Goal: Task Accomplishment & Management: Use online tool/utility

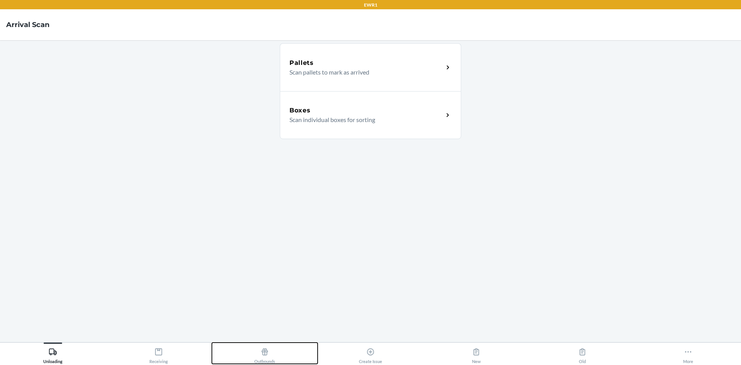
click at [269, 357] on div "Outbounds" at bounding box center [264, 353] width 21 height 19
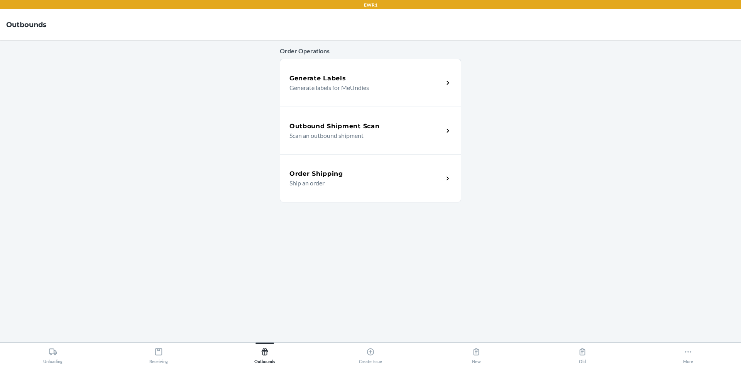
click at [329, 126] on h5 "Outbound Shipment Scan" at bounding box center [335, 126] width 90 height 9
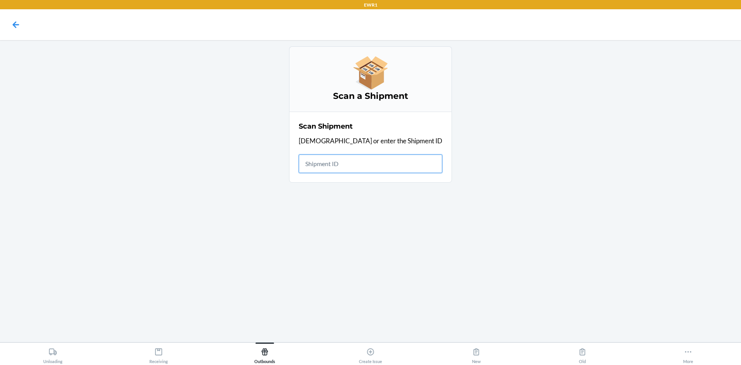
click at [338, 163] on input "text" at bounding box center [371, 163] width 144 height 19
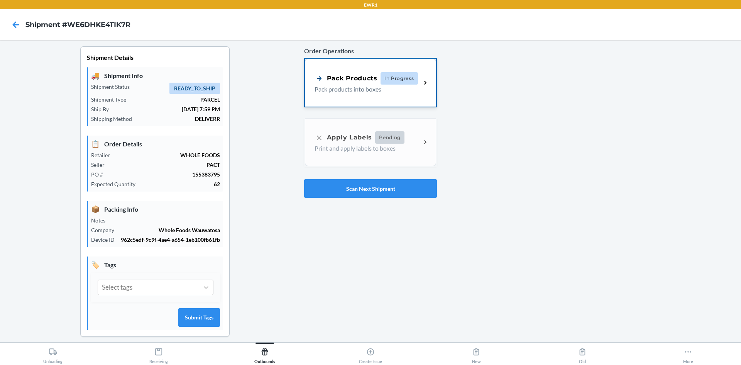
click at [342, 83] on div "Pack Products" at bounding box center [346, 78] width 63 height 10
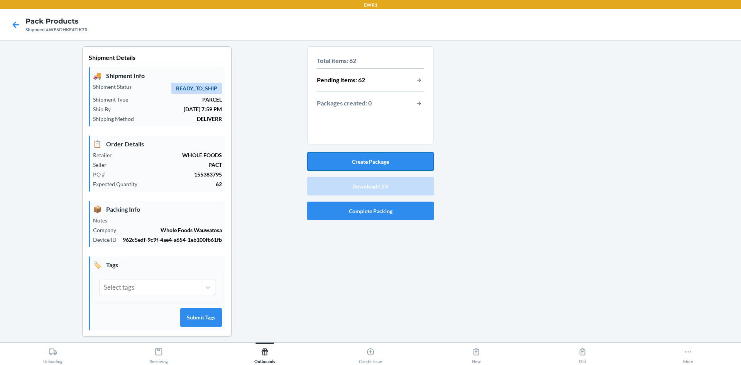
click at [368, 163] on button "Create Package" at bounding box center [370, 161] width 127 height 19
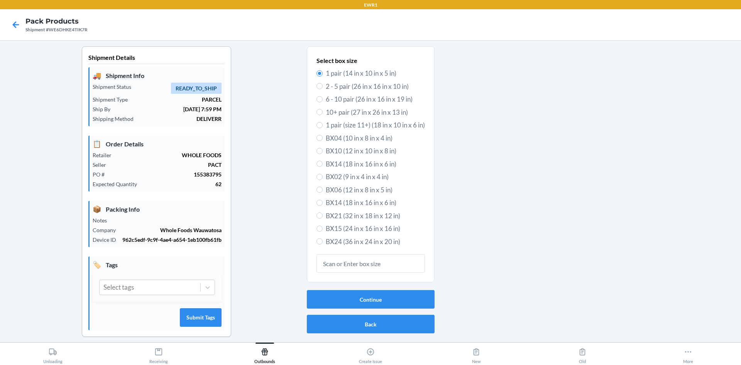
click at [332, 240] on span "BX24 (36 in x 24 in x 20 in)" at bounding box center [375, 242] width 99 height 10
click at [323, 240] on input "BX24 (36 in x 24 in x 20 in)" at bounding box center [320, 241] width 6 height 6
radio input "true"
radio input "false"
click at [317, 163] on input "BX14 (18 in x 16 in x 6 in)" at bounding box center [320, 164] width 6 height 6
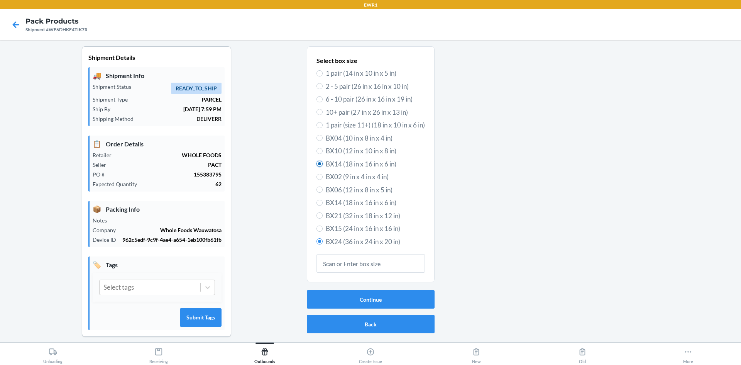
radio input "true"
radio input "false"
click at [391, 299] on button "Continue" at bounding box center [371, 299] width 128 height 19
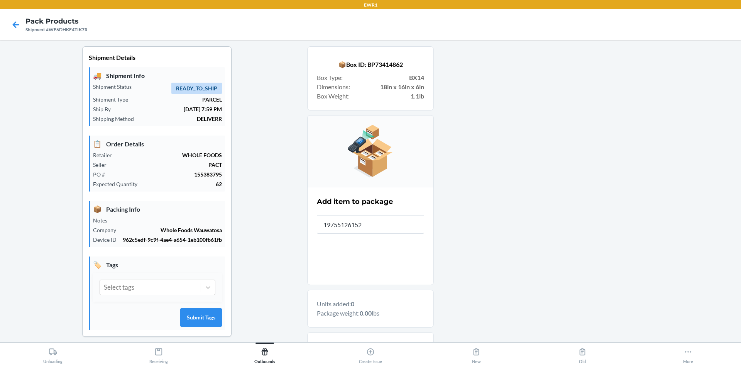
type input "197551261520"
type input "84028120816"
type input "84028120843"
type input "840281208425"
type input "8402812"
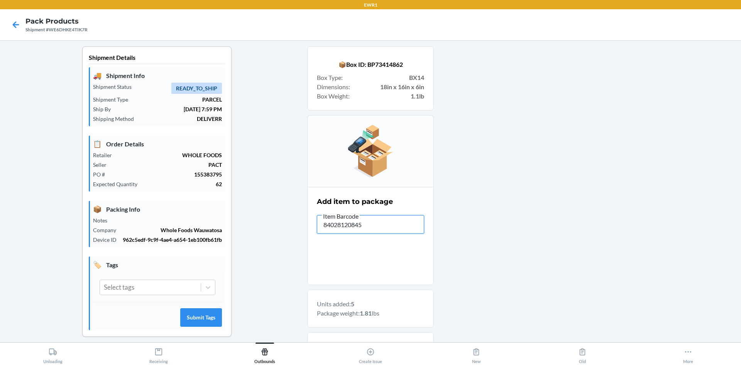
type input "840281208456"
type input "840281207923"
type input "840281207"
type input "840281208159"
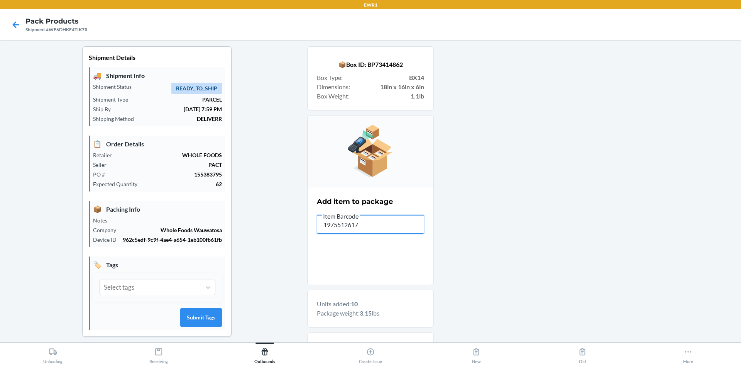
type input "19755126171"
type input "840281208159"
type input "84028120792"
type input "840281207985"
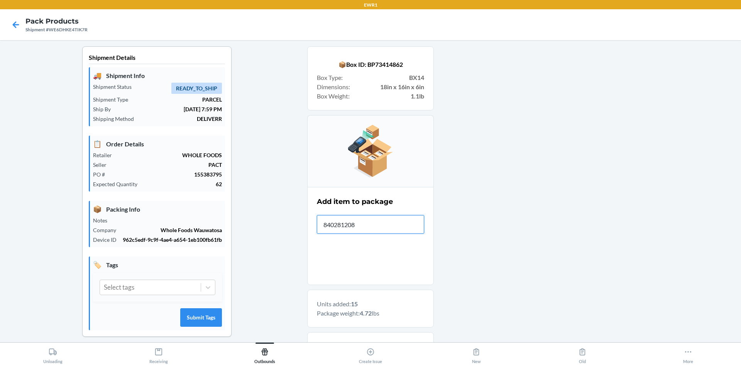
type input "8402812081"
type input "197551261"
type input "8402812"
type input "840281207992"
type input "197551261537"
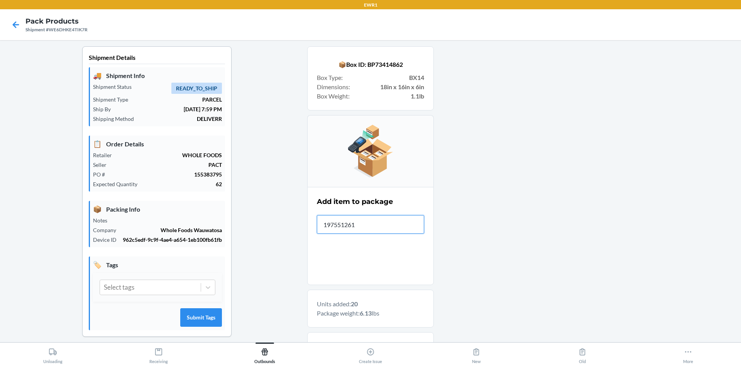
type input "1975512615"
type input "19755126155"
type input "19755126170"
type input "840281208296"
type input "19755117495"
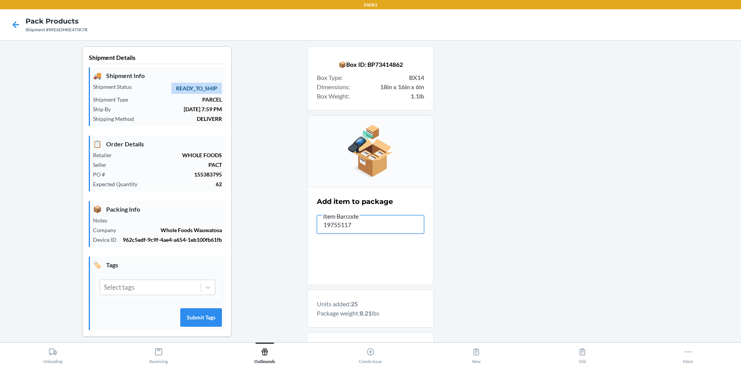
type input "197551174"
type input "8402812082"
type input "1975512615"
type input "19755126153"
type input "197551261"
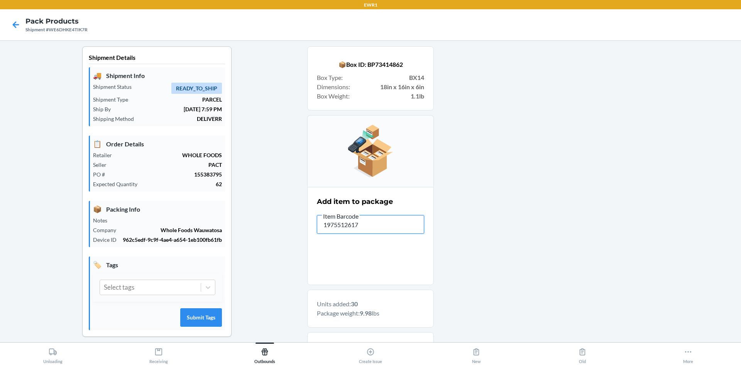
type input "19755126174"
type input "197551174882"
type input "197551261940"
type input "19755126181"
type input "197551261"
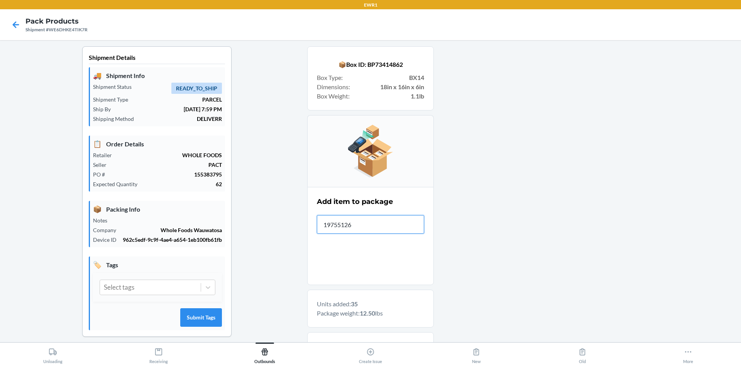
type input "197551261"
type input "197551175018"
type input "1975512"
type input "19755126181"
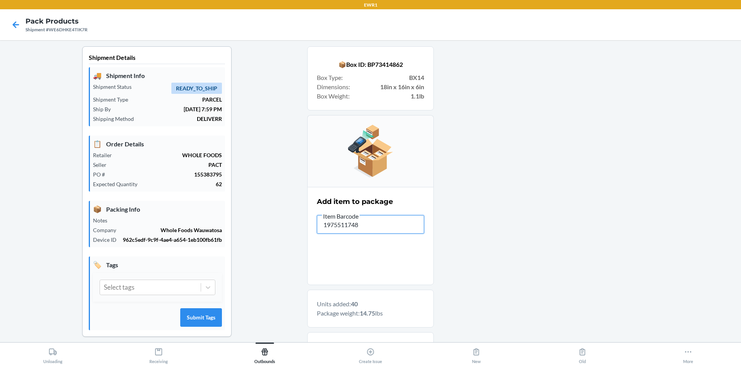
type input "19755117483"
type input "197551261"
type input "197551174905"
type input "1975511748"
type input "1975511"
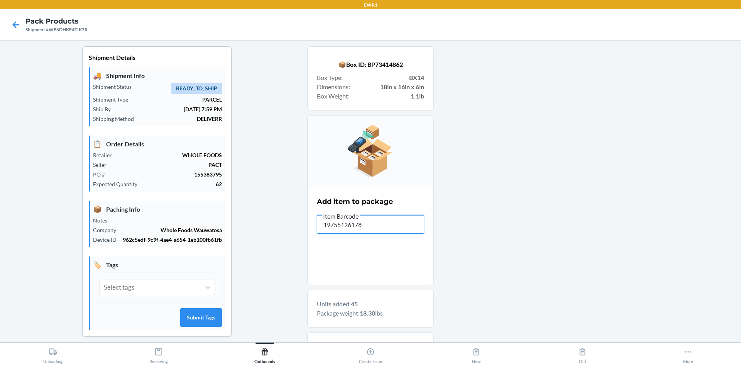
type input "197551261780"
type input "19755117501"
type input "197551261827"
type input "197551174"
type input "19755126189"
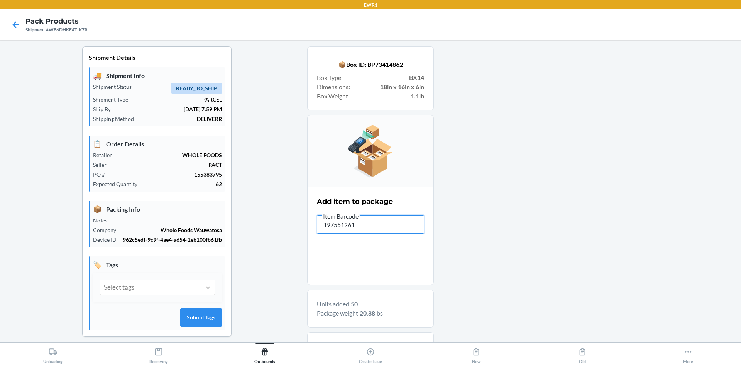
type input "1975512618"
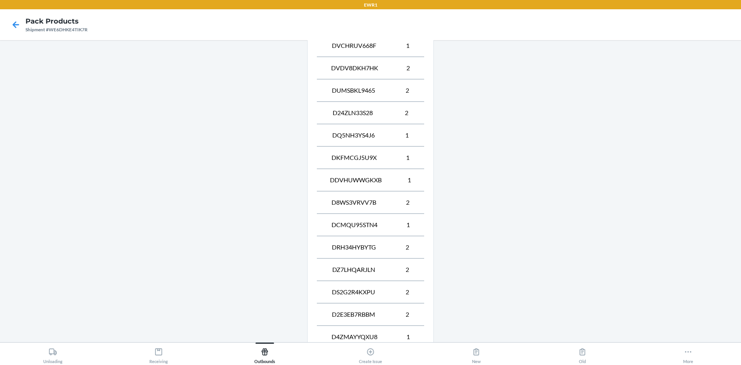
scroll to position [859, 0]
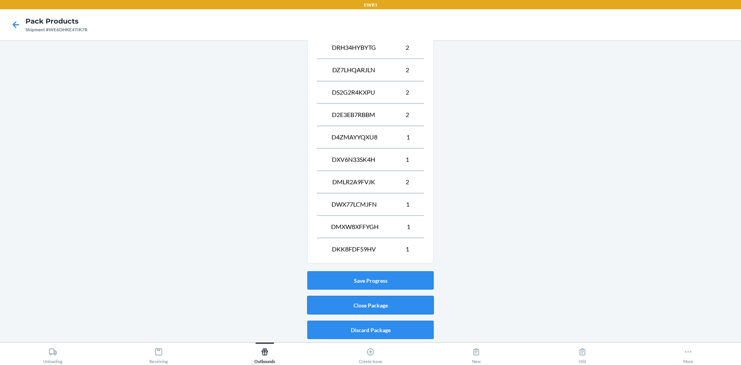
click at [410, 305] on button "Close Package" at bounding box center [370, 305] width 127 height 19
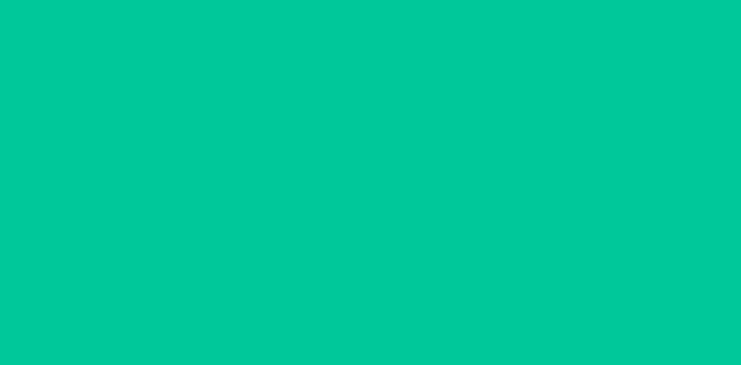
scroll to position [7, 0]
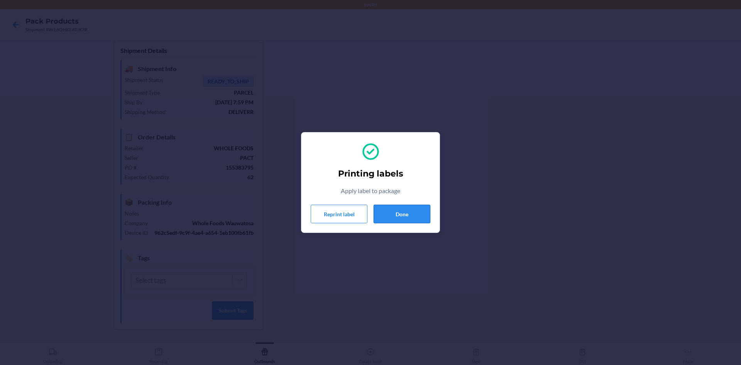
click at [403, 219] on button "Done" at bounding box center [402, 214] width 57 height 19
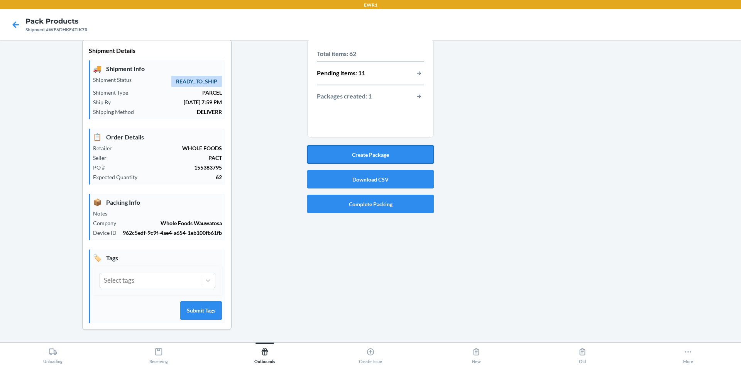
click at [415, 156] on button "Create Package" at bounding box center [370, 154] width 127 height 19
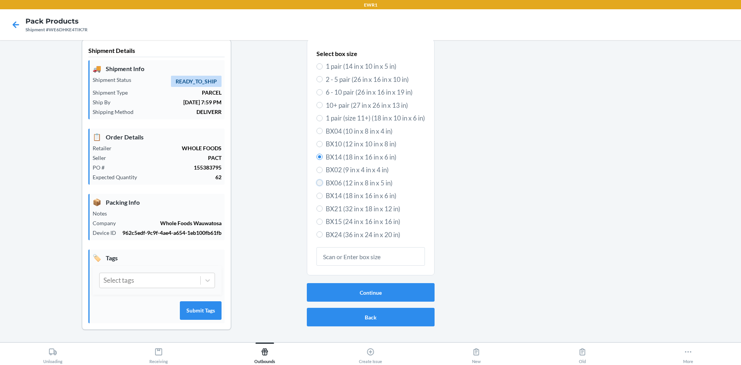
click at [317, 184] on input "BX06 (12 in x 8 in x 5 in)" at bounding box center [320, 183] width 6 height 6
radio input "true"
radio input "false"
click at [361, 291] on button "Continue" at bounding box center [371, 292] width 128 height 19
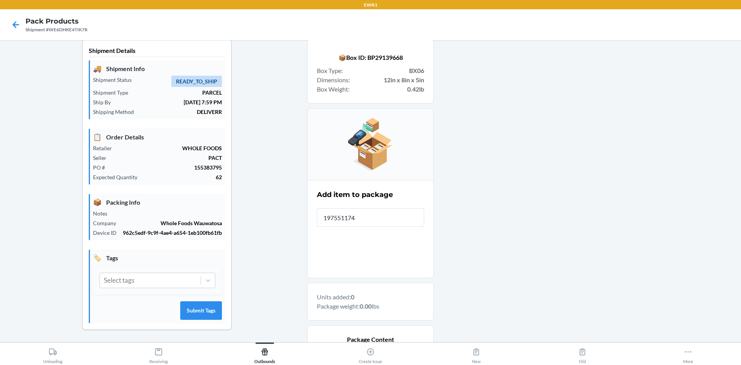
type input "1975511749"
type input "197551174967"
type input "1975511748"
type input "197551174"
type input "19755117483"
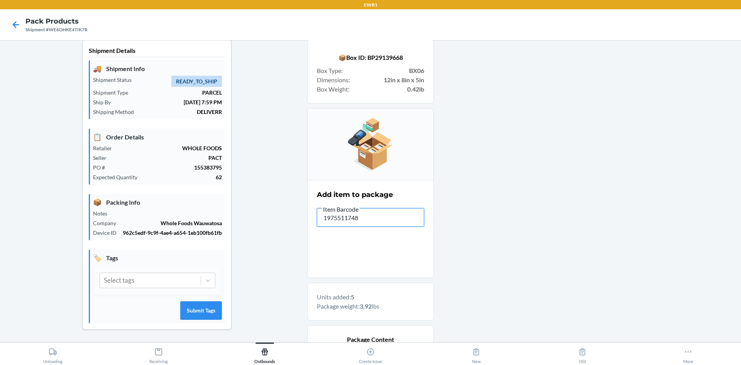
type input "19755117487"
type input "1975512620"
type input "8402812"
type input "197551262046"
type input "197551262"
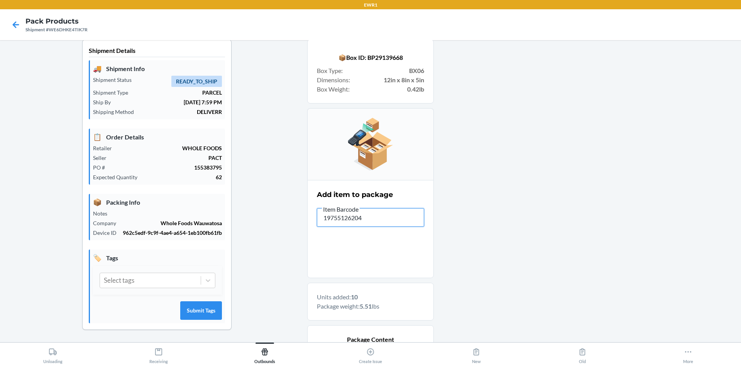
type input "197551262046"
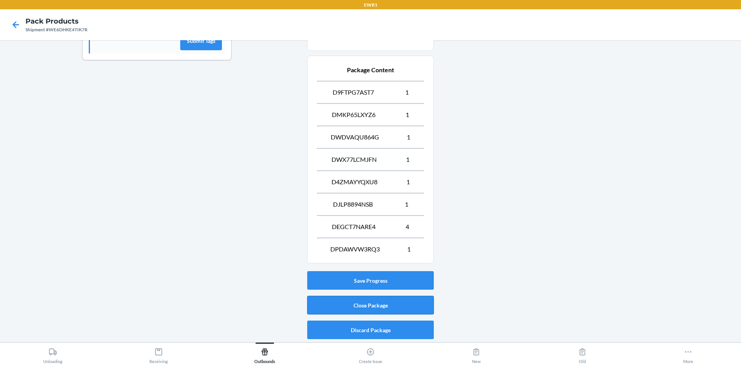
click at [408, 306] on button "Close Package" at bounding box center [370, 305] width 127 height 19
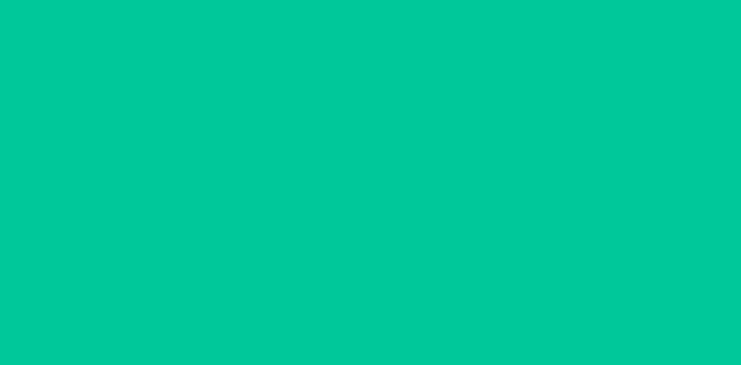
scroll to position [7, 0]
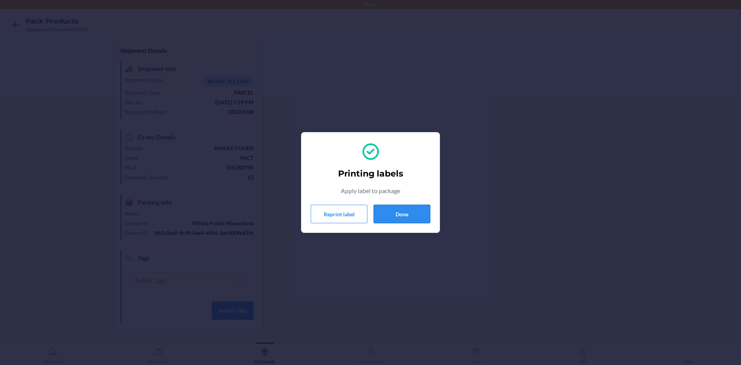
click at [420, 216] on button "Done" at bounding box center [402, 214] width 57 height 19
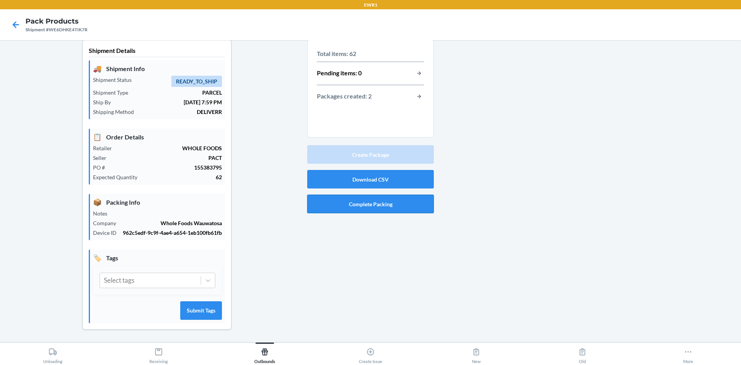
click at [386, 207] on button "Complete Packing" at bounding box center [370, 204] width 127 height 19
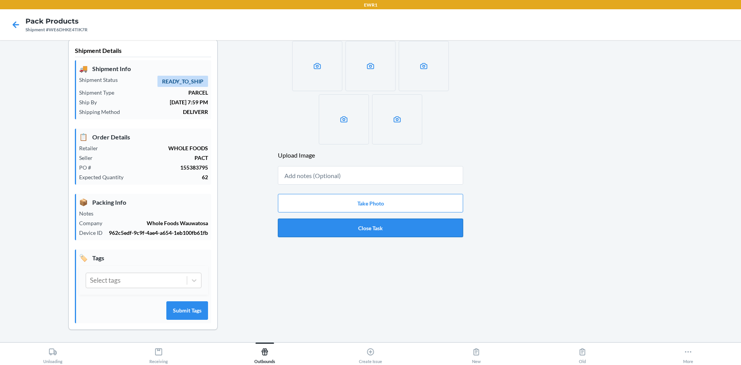
click at [386, 229] on button "Close Task" at bounding box center [370, 228] width 185 height 19
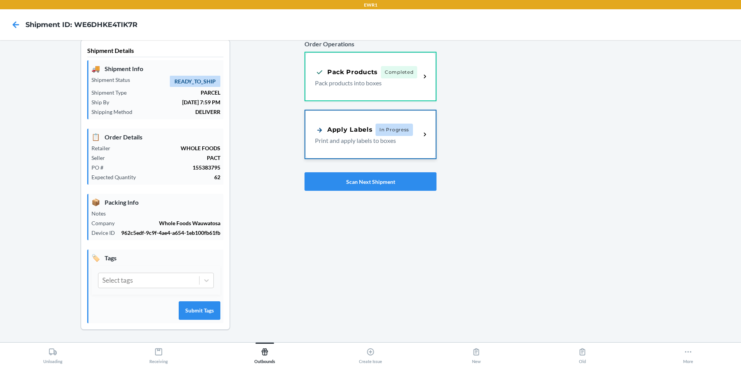
click at [348, 140] on p "Print and apply labels to boxes" at bounding box center [365, 140] width 100 height 9
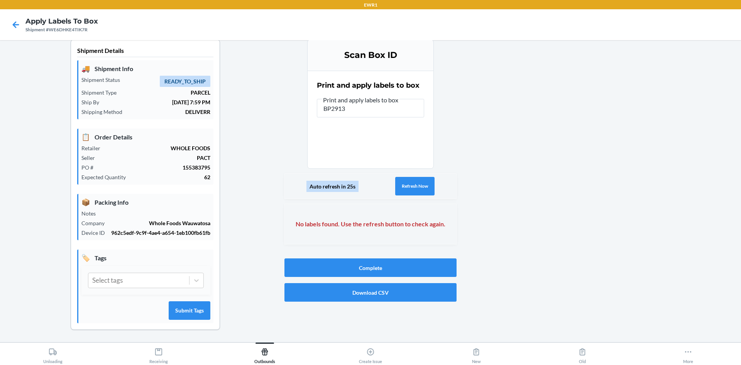
type input "BP29139"
type input "BP29"
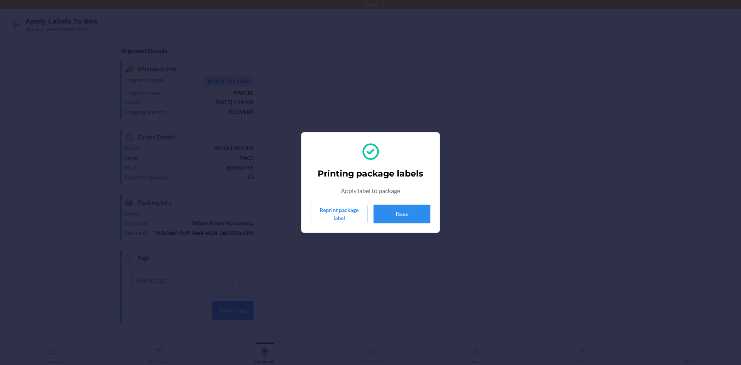
click at [393, 214] on button "Done" at bounding box center [402, 214] width 57 height 19
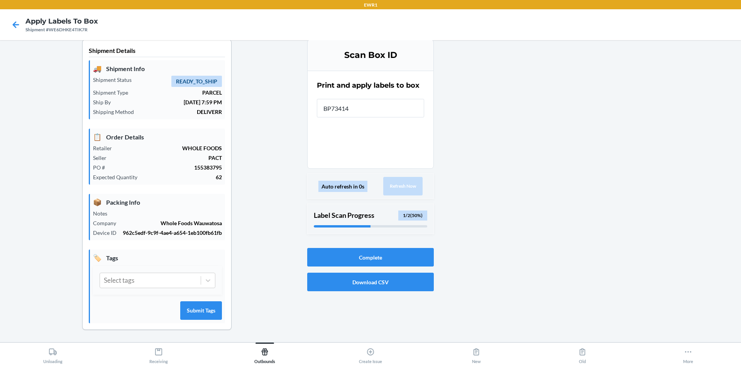
type input "BP734148"
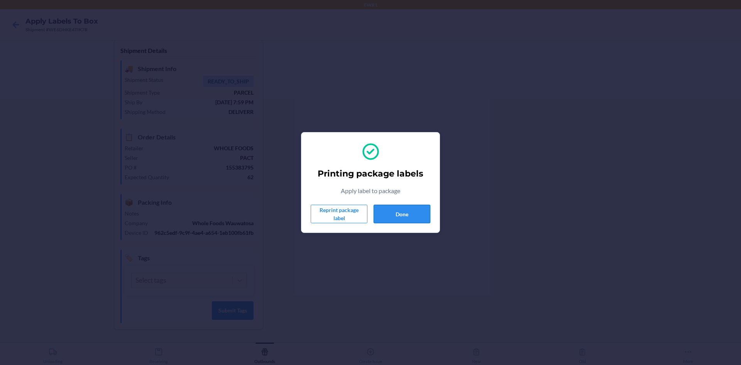
click at [398, 218] on button "Done" at bounding box center [402, 214] width 57 height 19
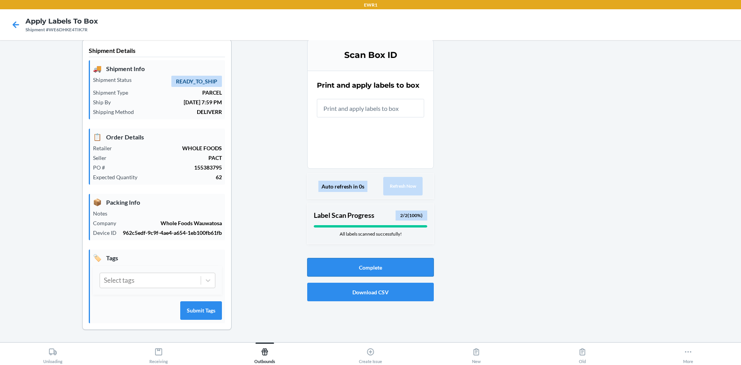
click at [390, 265] on button "Complete" at bounding box center [370, 267] width 127 height 19
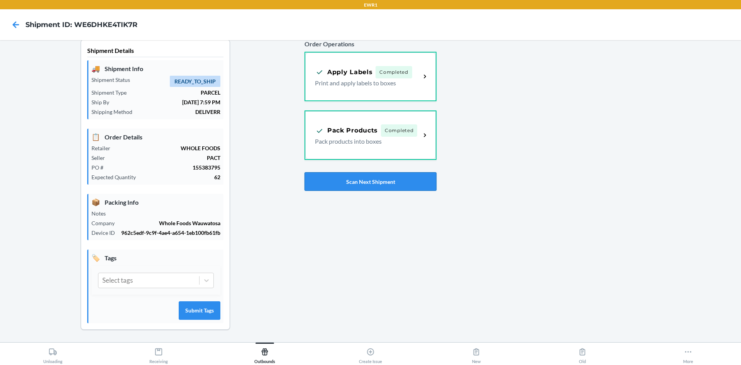
click at [372, 183] on button "Scan Next Shipment" at bounding box center [371, 181] width 132 height 19
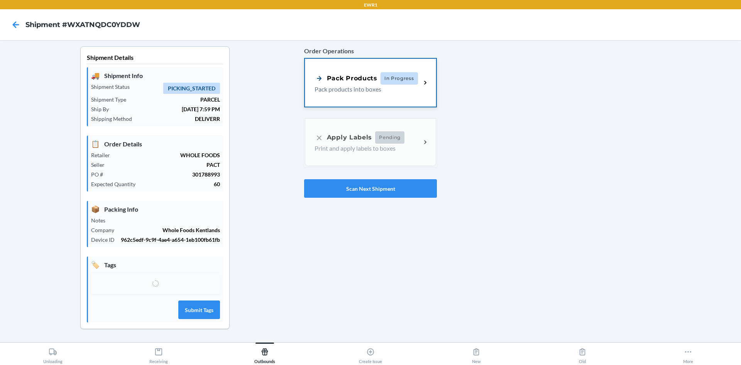
click at [362, 86] on p "Pack products into boxes" at bounding box center [365, 89] width 100 height 9
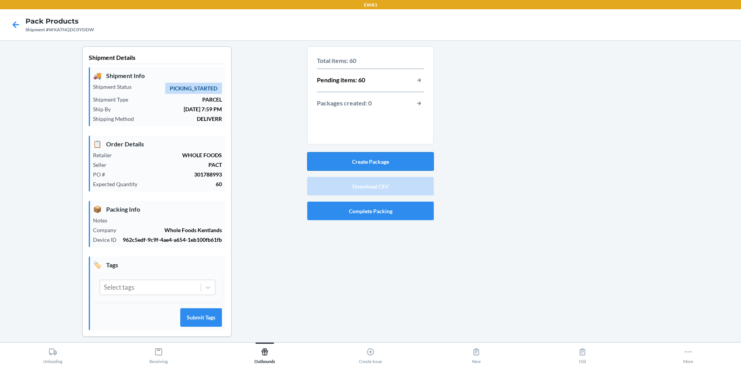
click at [373, 160] on button "Create Package" at bounding box center [370, 161] width 127 height 19
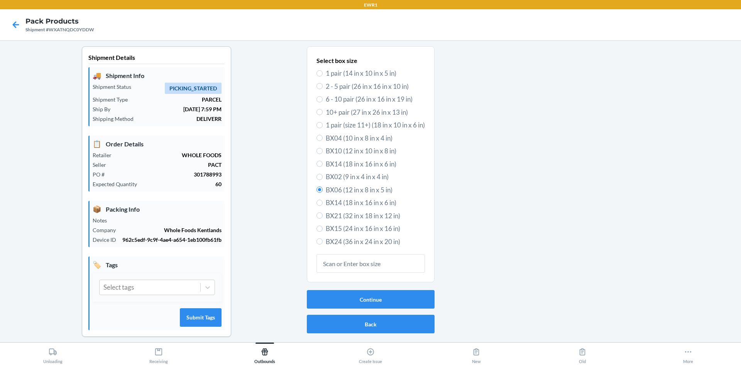
click at [354, 163] on span "BX14 (18 in x 16 in x 6 in)" at bounding box center [375, 164] width 99 height 10
click at [323, 163] on input "BX14 (18 in x 16 in x 6 in)" at bounding box center [320, 164] width 6 height 6
radio input "true"
radio input "false"
click at [364, 299] on button "Continue" at bounding box center [371, 299] width 128 height 19
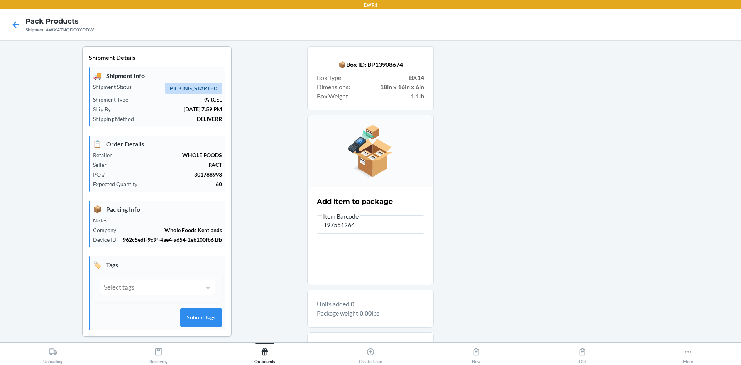
type input "1975512646"
type input "197551264682"
type input "1975512646"
type input "197551264651"
type input "1975512646"
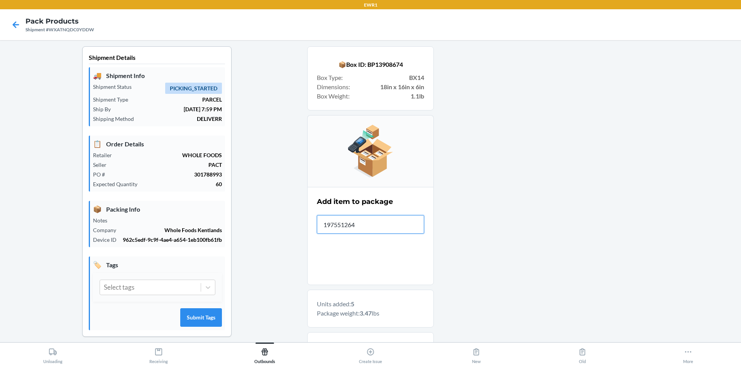
type input "1975512647"
type input "197551264"
type input "19755126"
type input "19755126476"
type input "19755126475"
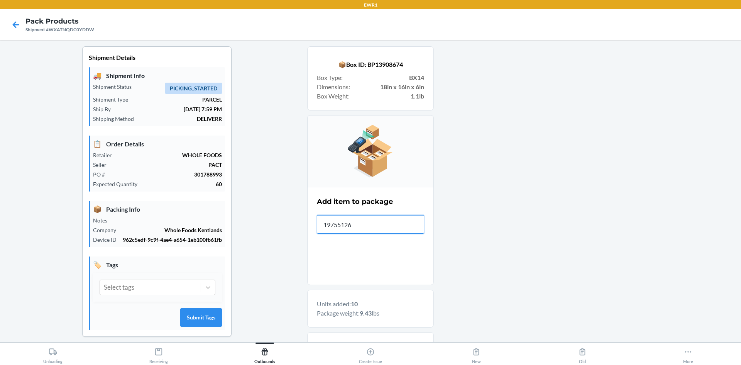
type input "197551264"
type input "197551264309"
type input "19755126432"
type input "19755126442"
type input "197551264"
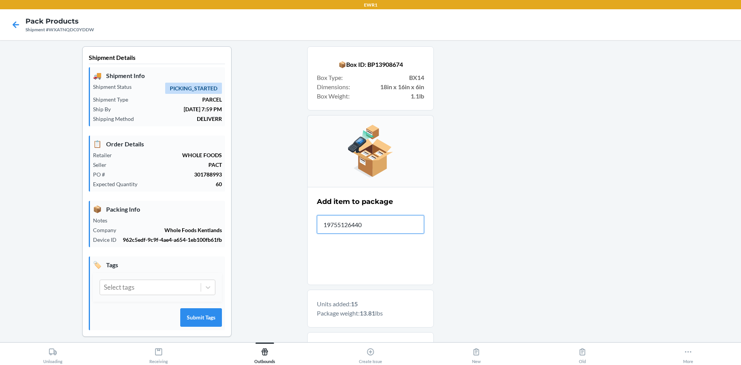
type input "197551264408"
type input "197551264712"
type input "19755126431"
type input "197551264316"
type input "19755126440"
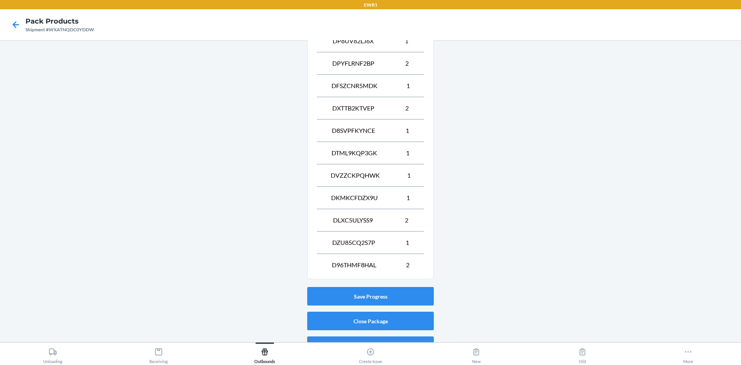
scroll to position [411, 0]
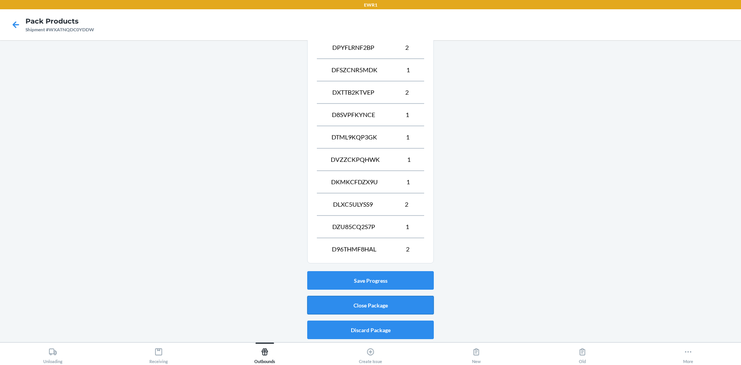
click at [384, 303] on button "Close Package" at bounding box center [370, 305] width 127 height 19
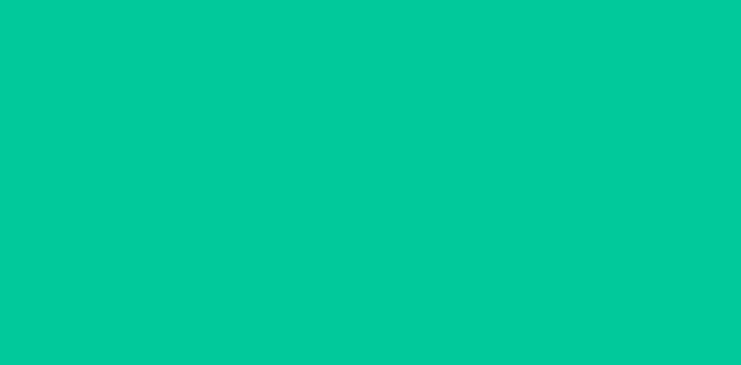
scroll to position [7, 0]
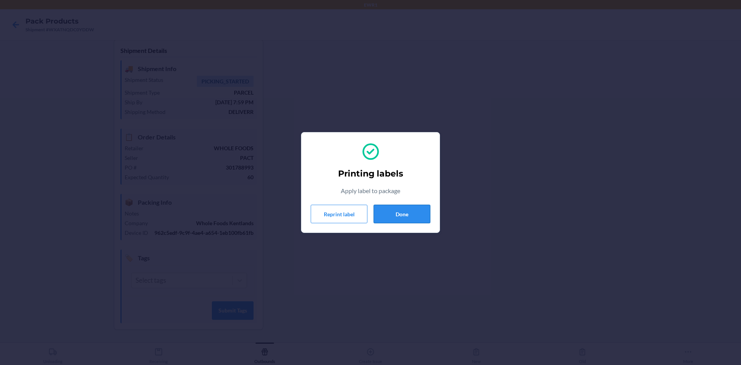
click at [387, 214] on button "Done" at bounding box center [402, 214] width 57 height 19
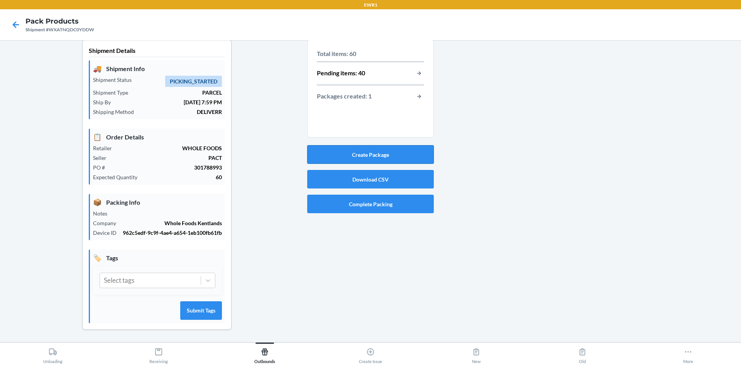
click at [381, 156] on button "Create Package" at bounding box center [370, 154] width 127 height 19
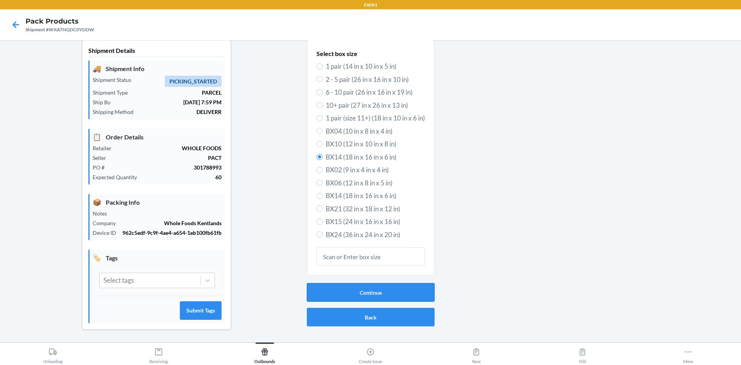
click at [373, 292] on button "Continue" at bounding box center [371, 292] width 128 height 19
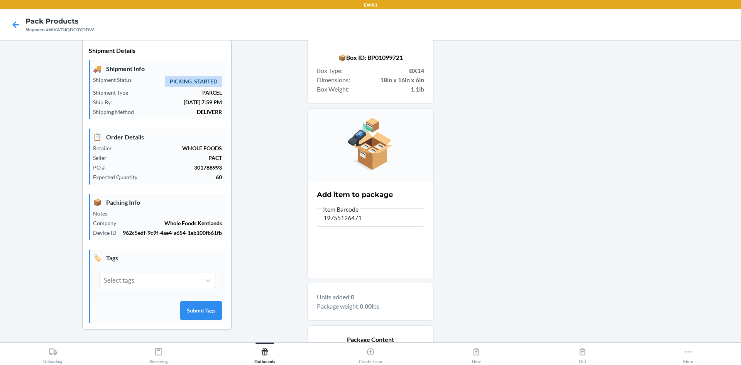
type input "197551264712"
type input "19755126433"
type input "19755126470"
type input "197551264354"
type input "197551264705"
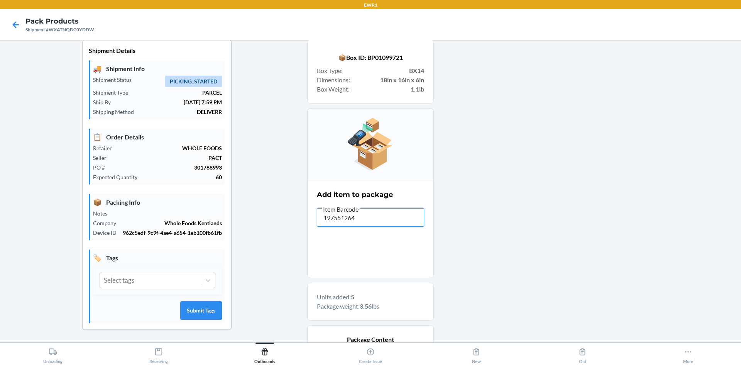
type input "1975512643"
type input "197551264"
type input "19755126441"
type input "197551264415"
type input "197551264309"
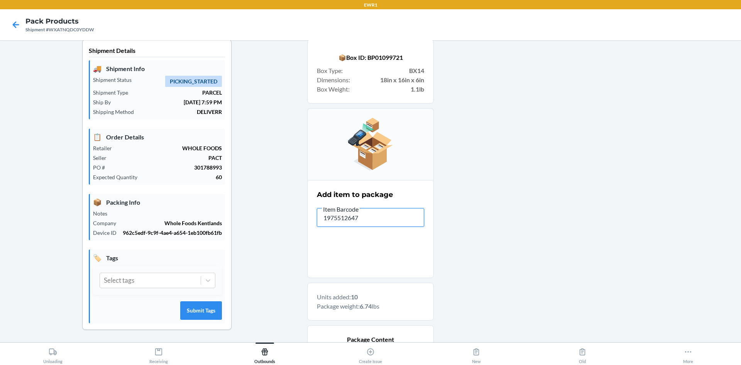
type input "19755126477"
type input "1975512643"
type input "197551264"
type input "19755126473"
type input "1975512643"
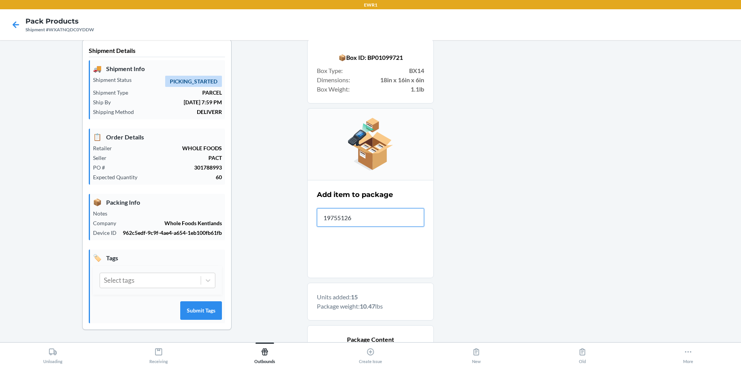
type input "197551264"
type input "197551264910"
type input "197551264"
type input "19755126491"
type input "19755126620"
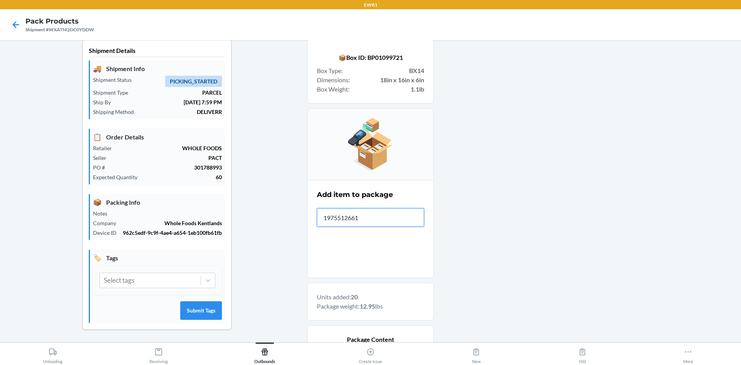
type input "19755126617"
type input "197551266211"
type input "197551266204"
type input "1975512649"
type input "197551266"
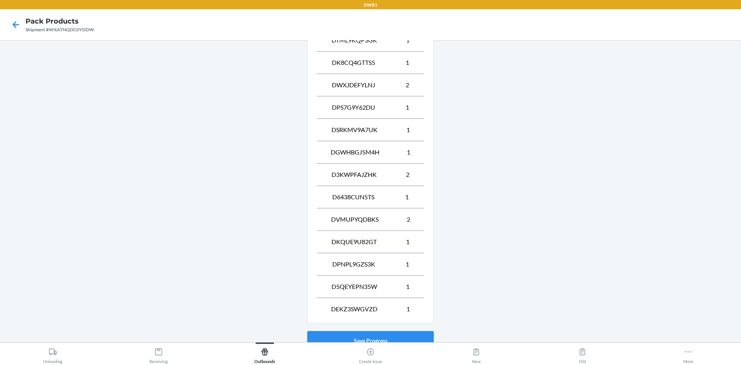
scroll to position [523, 0]
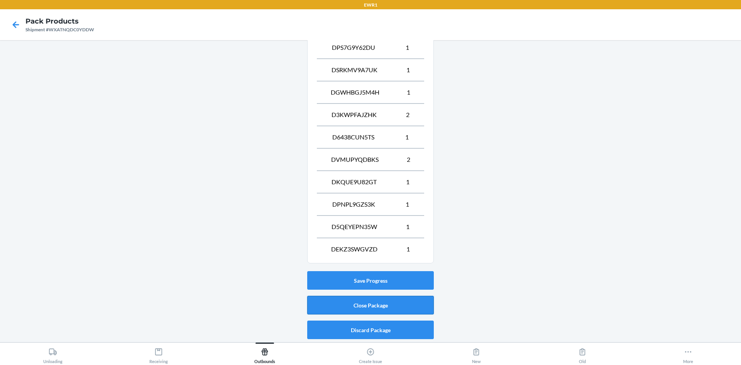
click at [386, 303] on button "Close Package" at bounding box center [370, 305] width 127 height 19
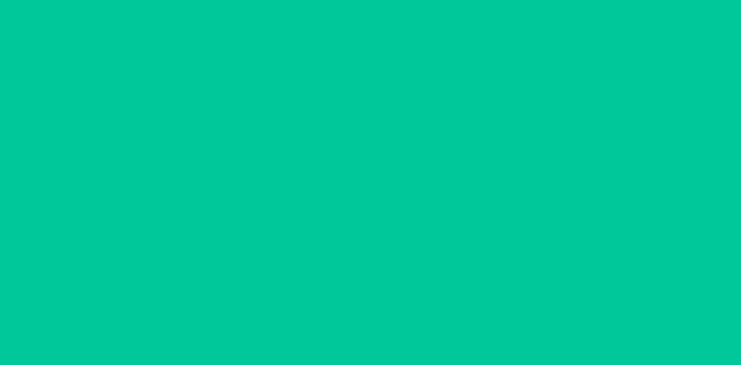
scroll to position [7, 0]
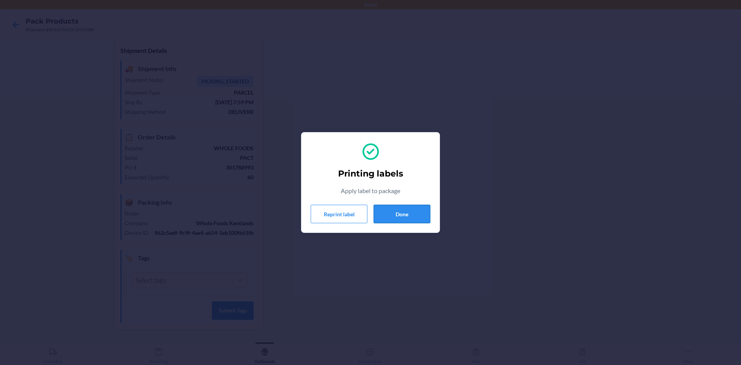
click at [398, 209] on button "Done" at bounding box center [402, 214] width 57 height 19
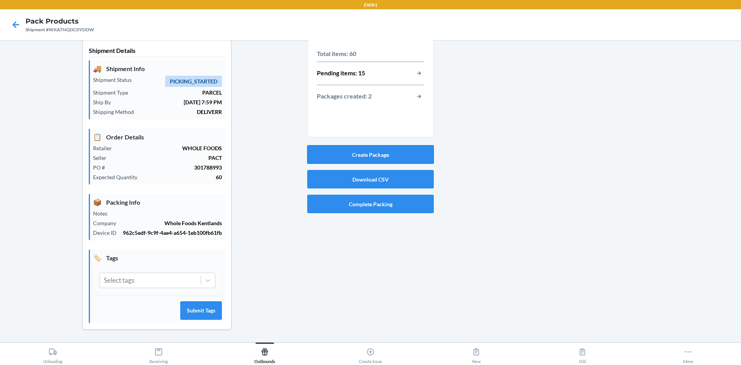
click at [399, 154] on button "Create Package" at bounding box center [370, 154] width 127 height 19
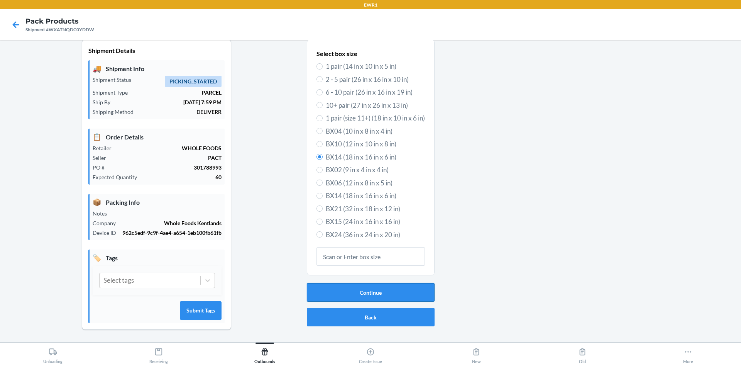
click at [386, 295] on button "Continue" at bounding box center [371, 292] width 128 height 19
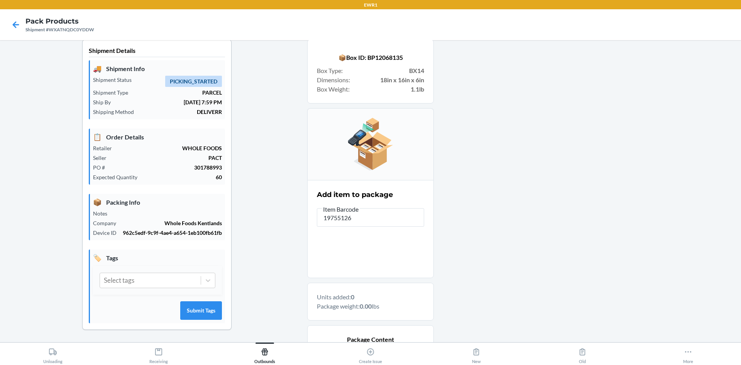
type input "197551264"
type input "197551266167"
type input "19755126622"
type input "197551266198"
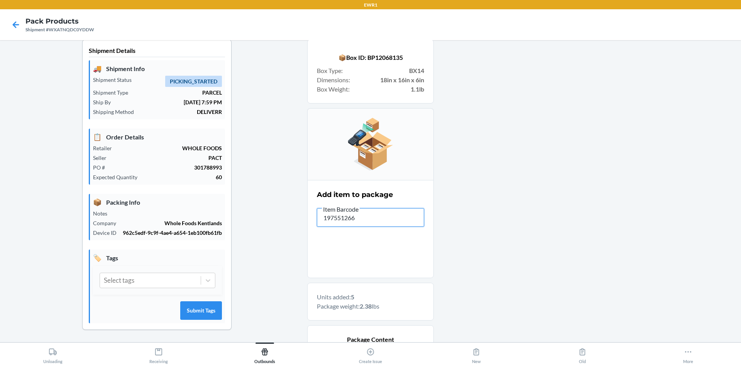
type input "1975512661"
type input "19755126615"
type input "197551264965"
type input "19755126496"
type input "1975512649"
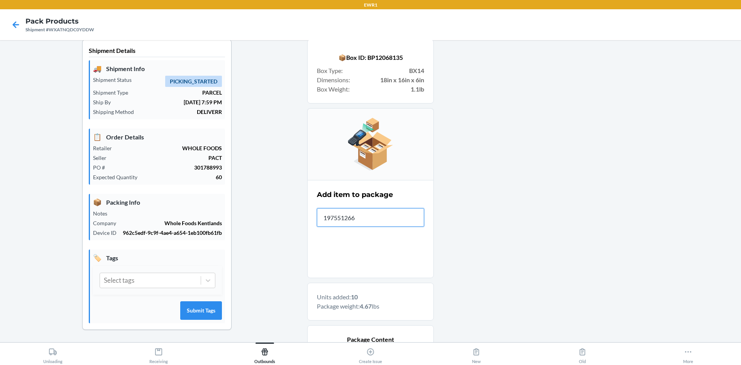
type input "1975512661"
type input "19755126614"
type input "197551264989"
type input "19755126493"
type input "19755126"
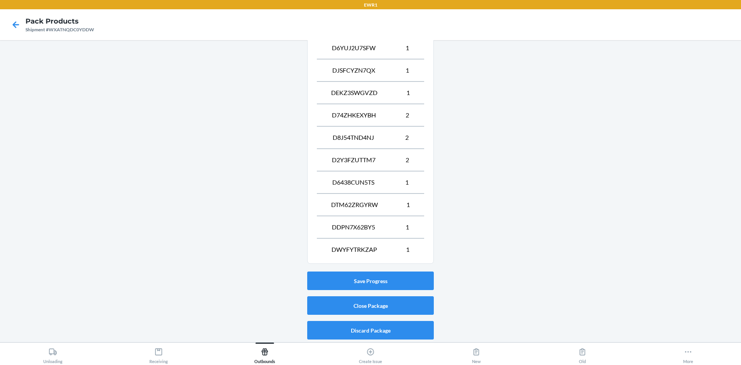
scroll to position [344, 0]
click at [393, 302] on button "Close Package" at bounding box center [370, 305] width 127 height 19
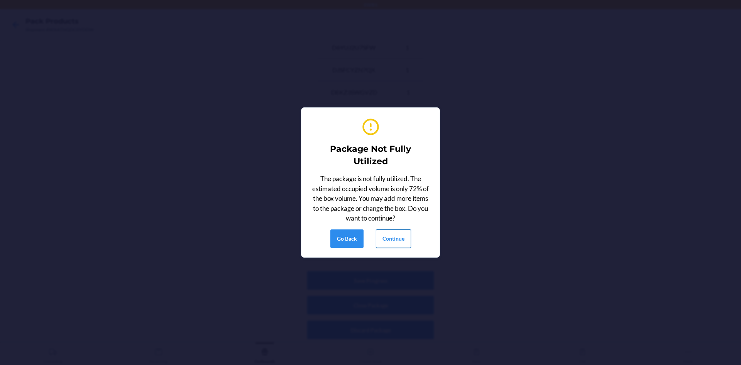
click at [391, 235] on button "Continue" at bounding box center [393, 238] width 35 height 19
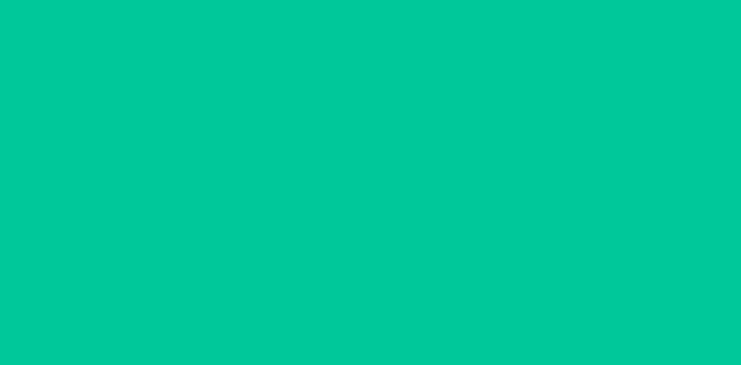
scroll to position [7, 0]
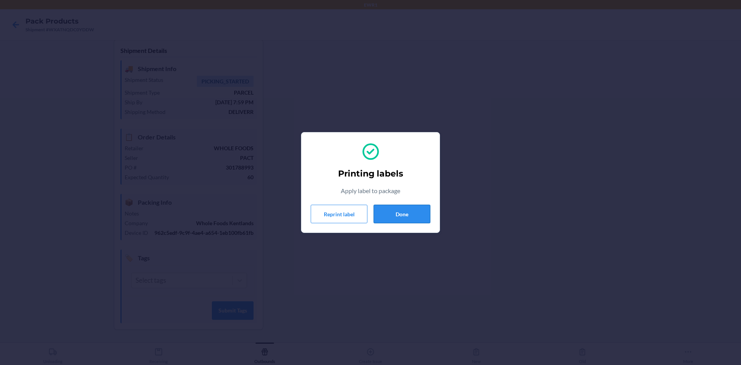
click at [380, 215] on button "Done" at bounding box center [402, 214] width 57 height 19
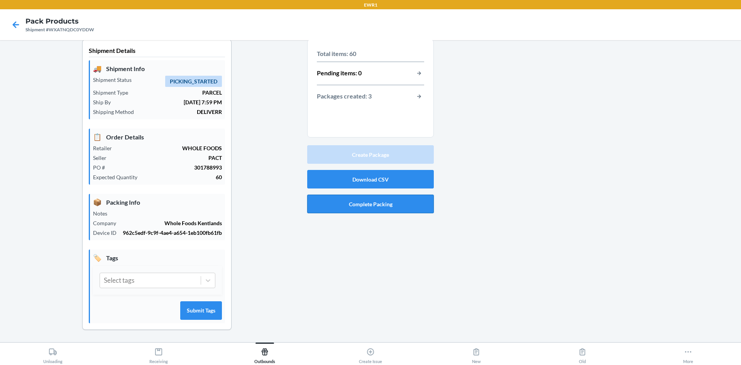
click at [407, 205] on button "Complete Packing" at bounding box center [370, 204] width 127 height 19
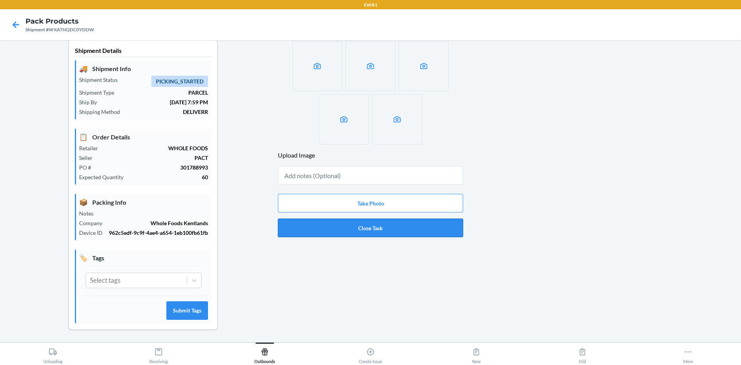
click at [402, 227] on button "Close Task" at bounding box center [370, 228] width 185 height 19
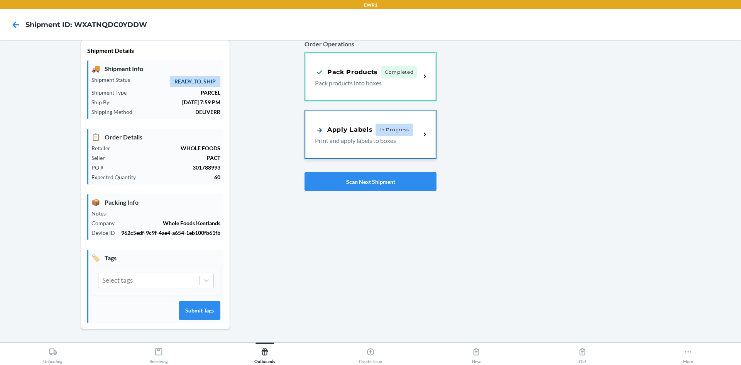
click at [350, 140] on p "Print and apply labels to boxes" at bounding box center [365, 140] width 100 height 9
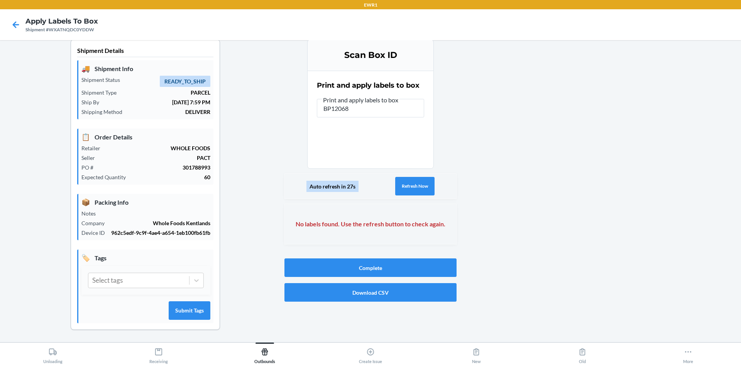
type input "BP120681"
type input "BP1206813"
type input "BP12068"
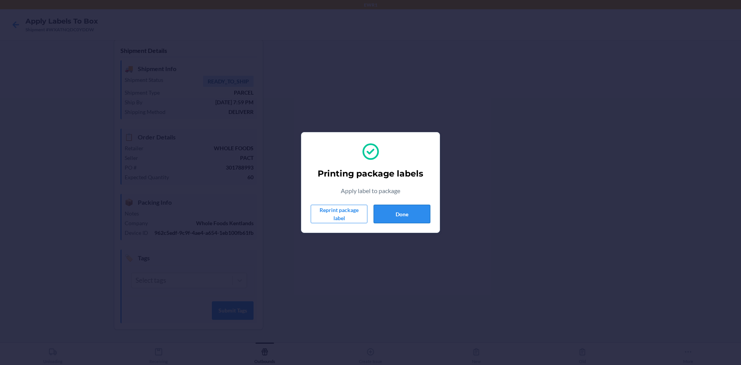
click at [403, 214] on button "Done" at bounding box center [402, 214] width 57 height 19
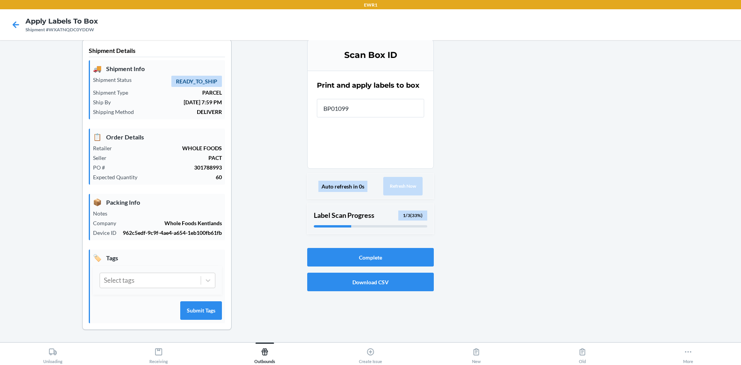
type input "BP010997"
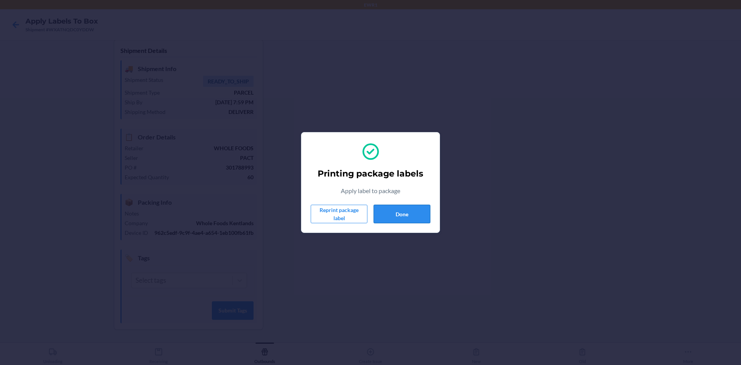
click at [404, 211] on button "Done" at bounding box center [402, 214] width 57 height 19
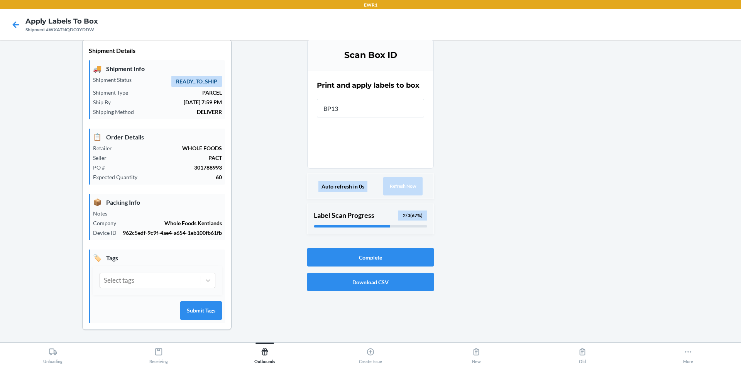
type input "BP139"
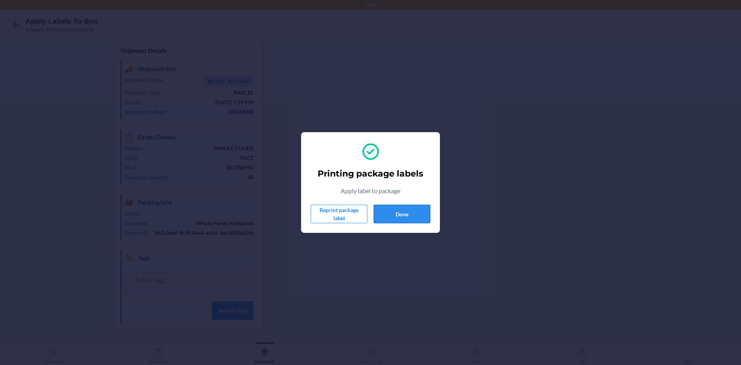
click at [422, 209] on button "Done" at bounding box center [402, 214] width 57 height 19
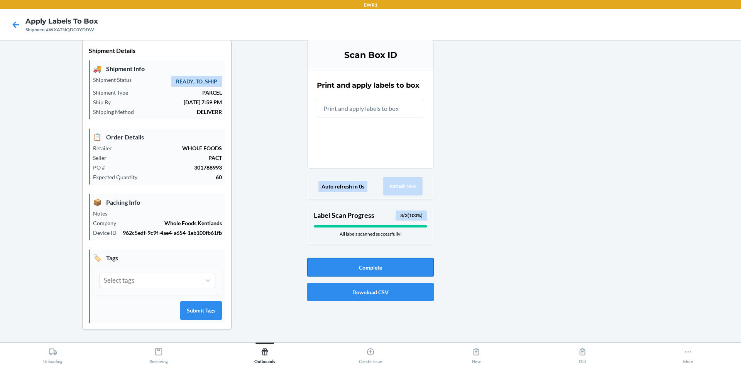
click at [406, 262] on button "Complete" at bounding box center [370, 267] width 127 height 19
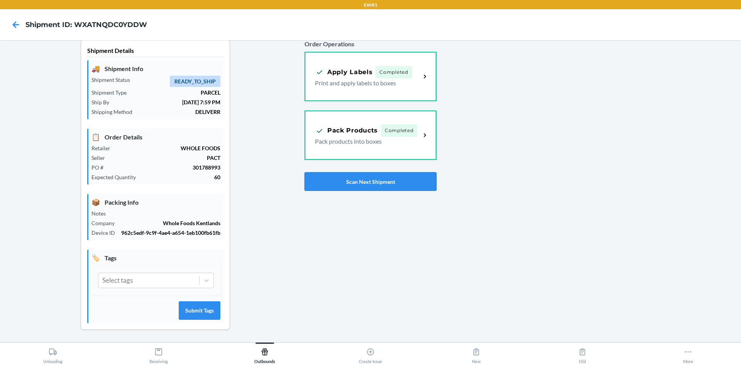
click at [384, 179] on button "Scan Next Shipment" at bounding box center [371, 181] width 132 height 19
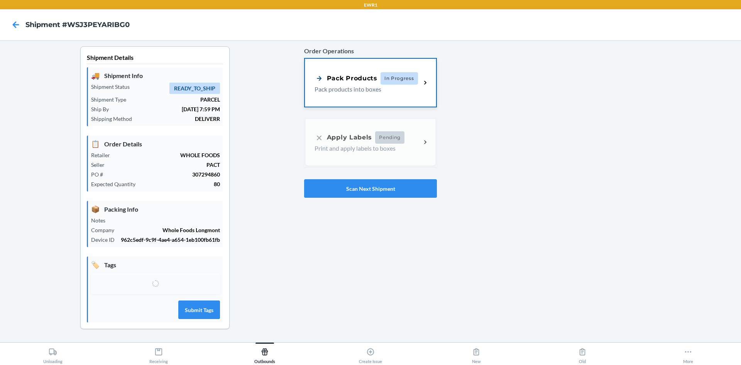
click at [325, 85] on p "Pack products into boxes" at bounding box center [365, 89] width 100 height 9
click at [325, 79] on div "Pack Products" at bounding box center [346, 78] width 63 height 10
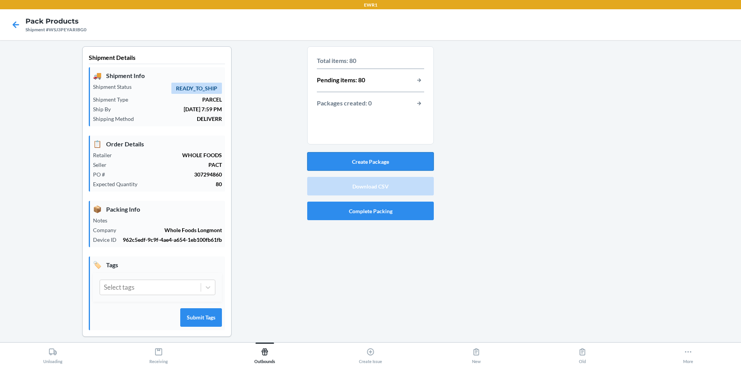
click at [387, 156] on button "Create Package" at bounding box center [370, 161] width 127 height 19
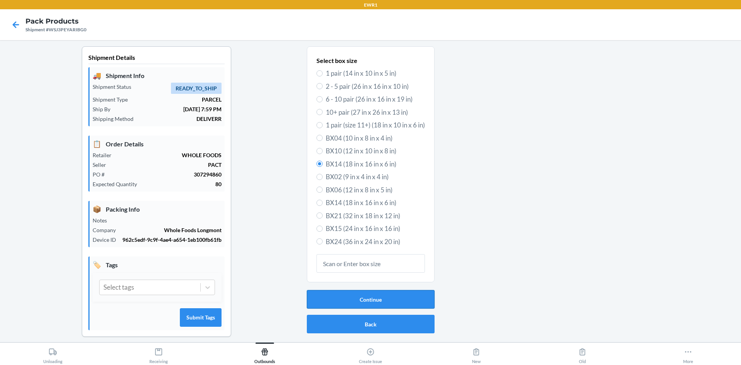
click at [366, 302] on button "Continue" at bounding box center [371, 299] width 128 height 19
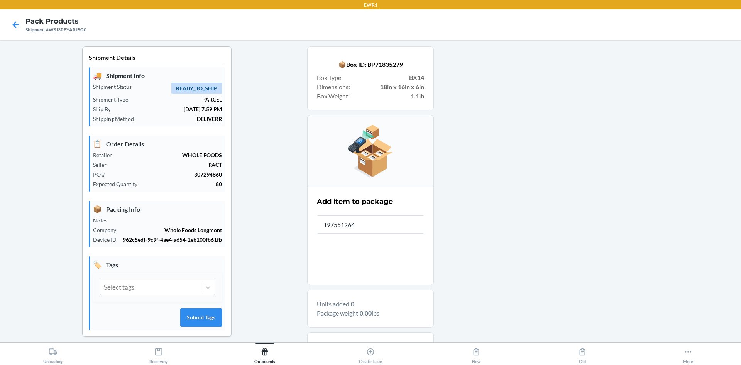
type input "1975512643"
type input "19755126437"
type input "197551264"
type input "19755126475"
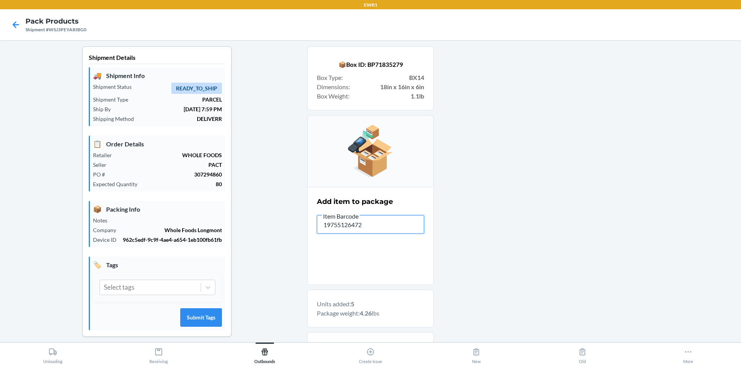
type input "197551264729"
type input "19755126475"
type input "197551264392"
type input "197551264743"
type input "197551264"
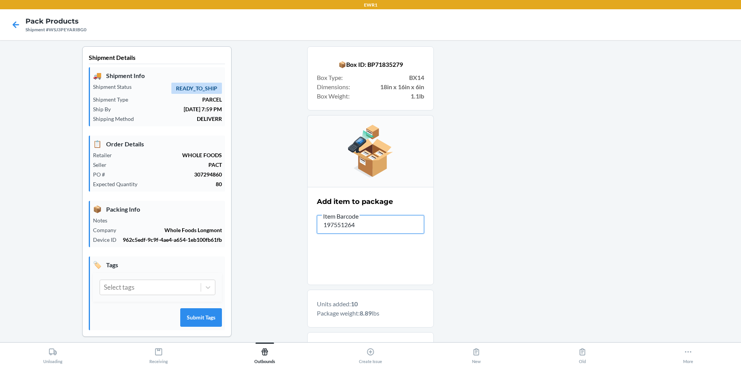
type input "1975512643"
type input "197551264"
type input "197551264729"
type input "197551264682"
type input "197551264675"
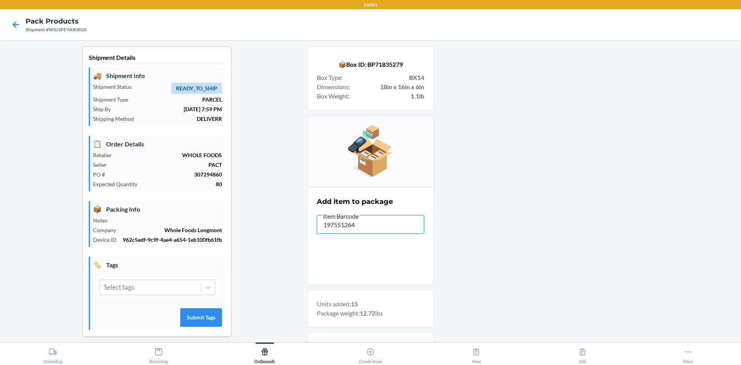
type input "1975512646"
type input "197551264767"
type input "1975512647"
type input "197551264774"
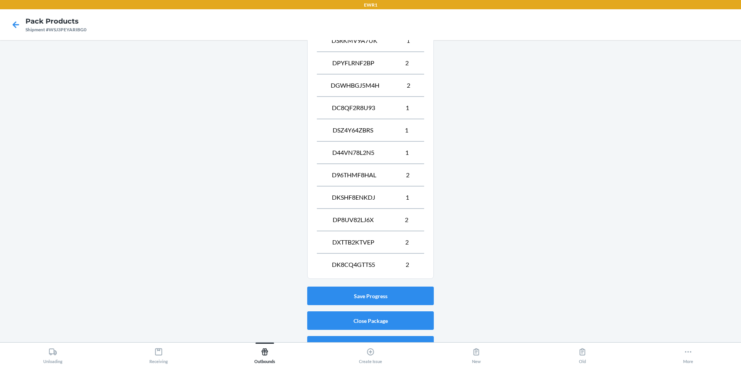
scroll to position [388, 0]
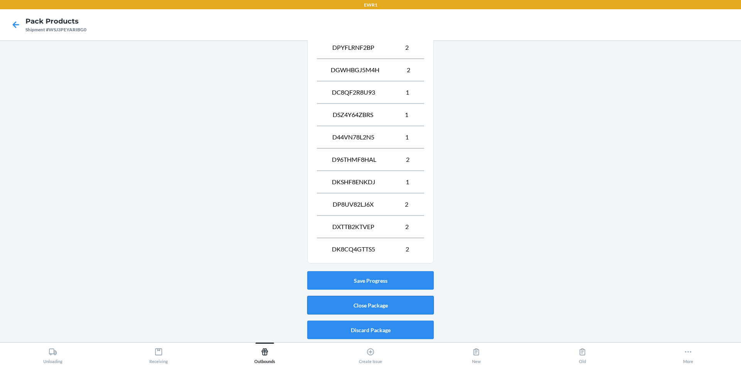
click at [410, 305] on button "Close Package" at bounding box center [370, 305] width 127 height 19
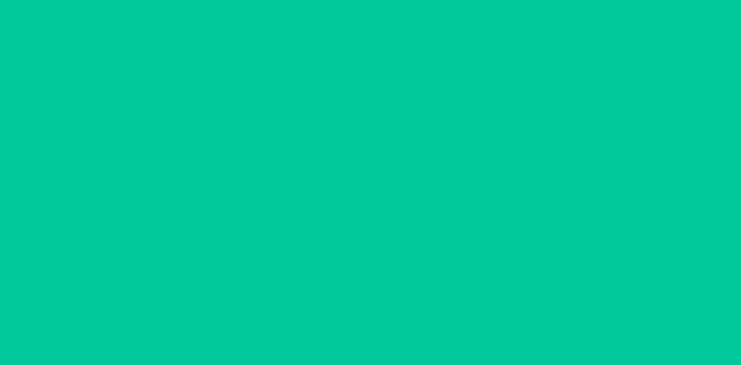
scroll to position [7, 0]
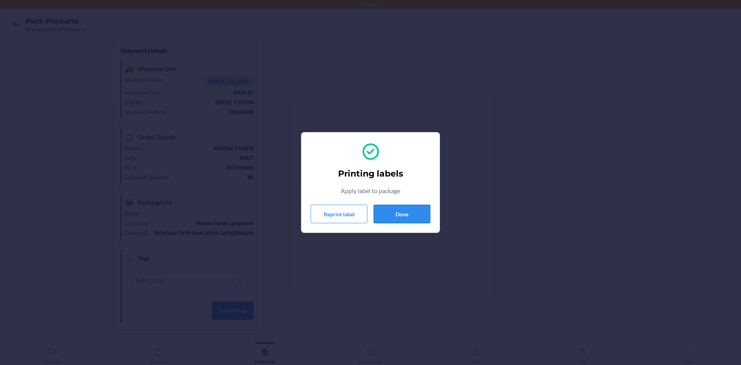
click at [418, 219] on button "Done" at bounding box center [402, 214] width 57 height 19
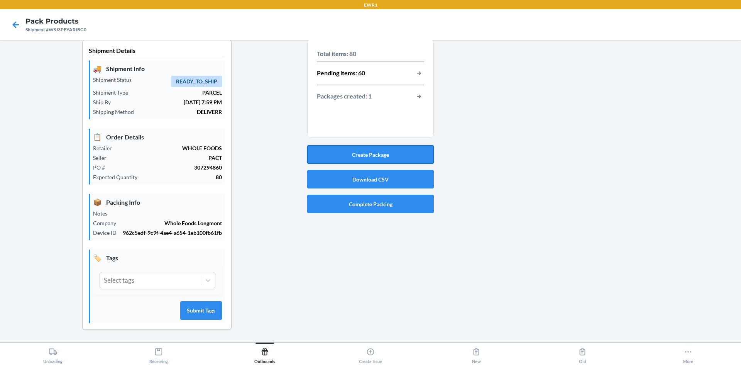
click at [402, 153] on button "Create Package" at bounding box center [370, 154] width 127 height 19
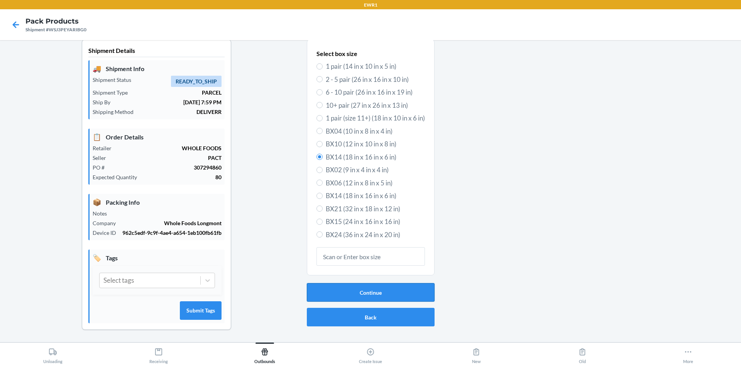
click at [385, 291] on button "Continue" at bounding box center [371, 292] width 128 height 19
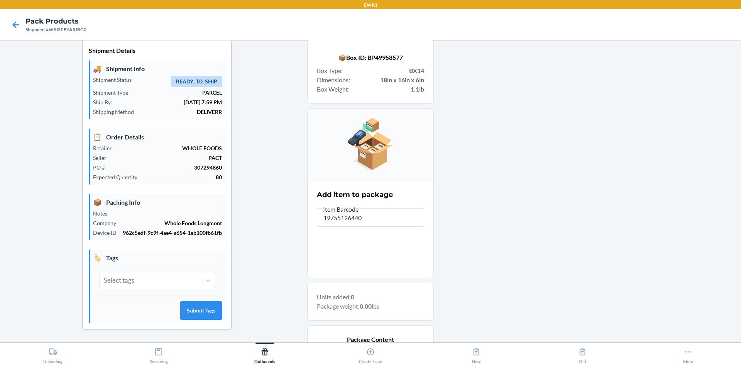
type input "197551264408"
type input "197551264651"
type input "19755126465"
type input "19755126470"
type input "197551264"
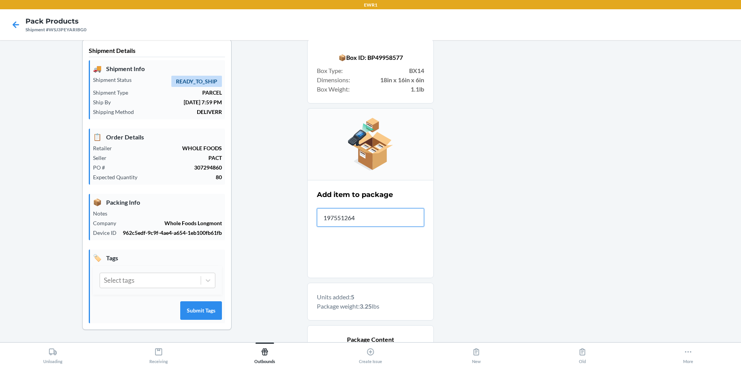
type input "1975512643"
type input "197551264"
type input "197551264699"
type input "19755126435"
type input "19755126436"
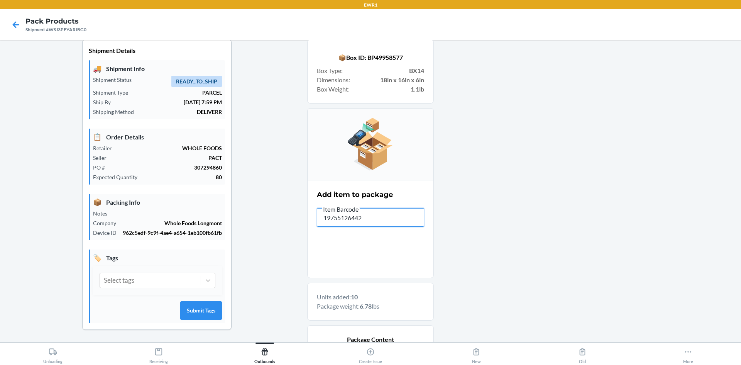
type input "197551264422"
type input "197551264"
type input "1975512644"
type input "197551264309"
type input "1975512646"
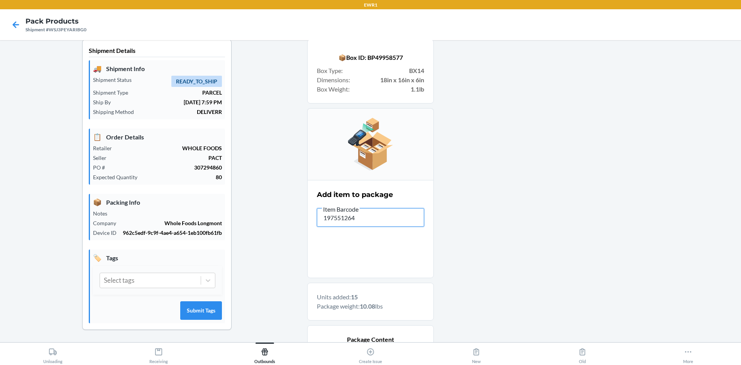
type input "1975512646"
type input "19755126430"
type input "1975512643"
type input "197551"
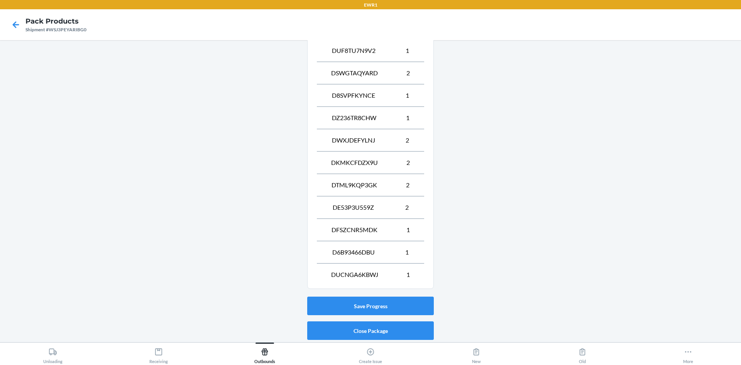
scroll to position [411, 0]
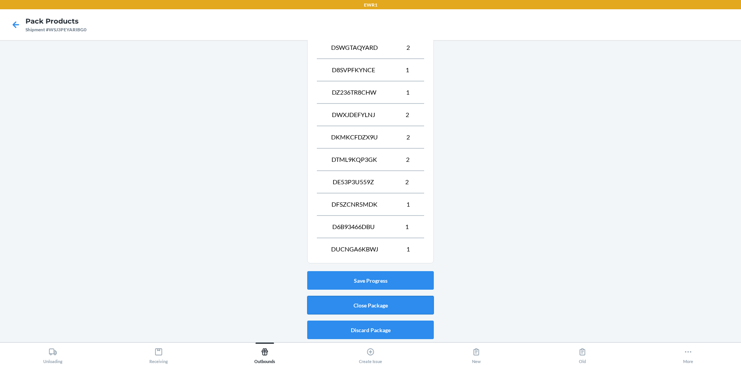
click at [377, 305] on button "Close Package" at bounding box center [370, 305] width 127 height 19
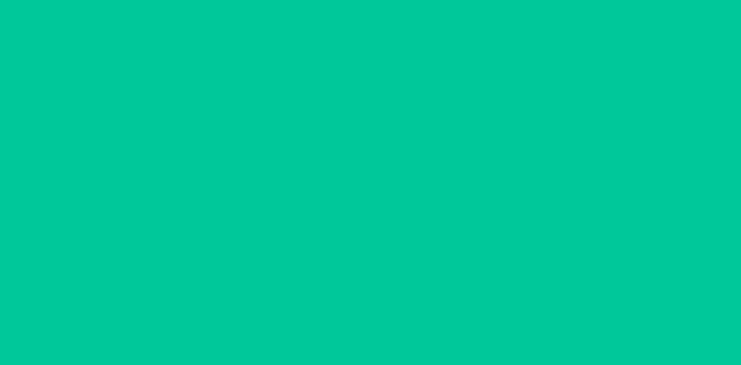
scroll to position [7, 0]
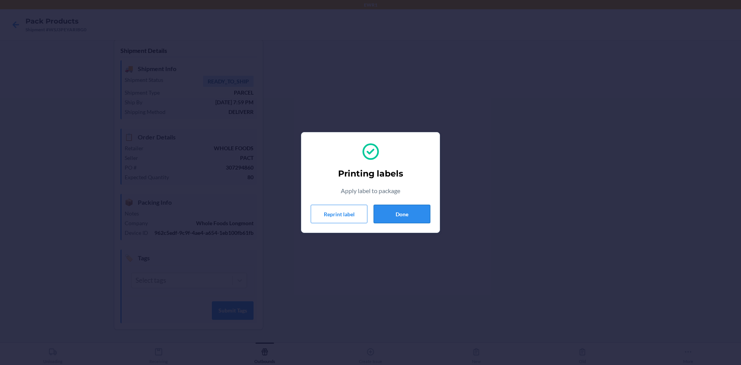
click at [402, 212] on button "Done" at bounding box center [402, 214] width 57 height 19
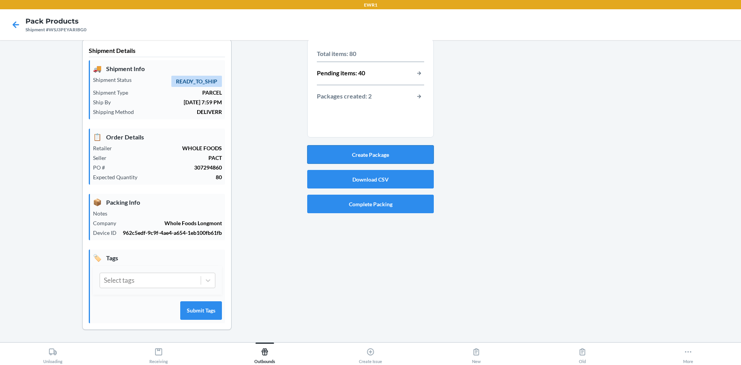
click at [391, 153] on button "Create Package" at bounding box center [370, 154] width 127 height 19
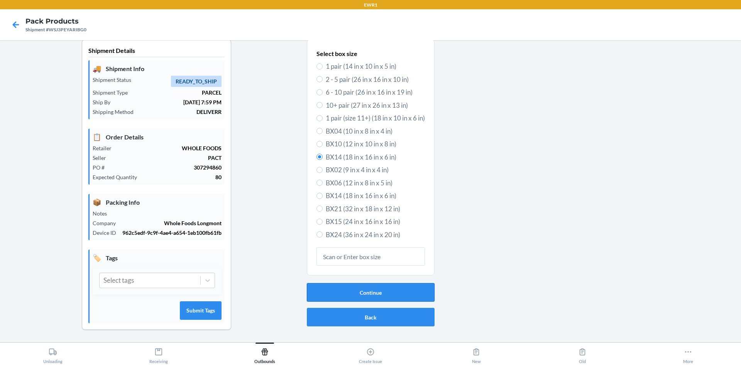
click at [367, 293] on button "Continue" at bounding box center [371, 292] width 128 height 19
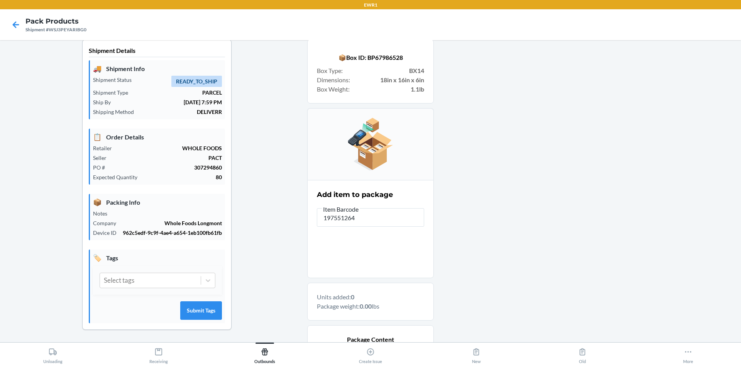
type input "1975512644"
type input "197551264330"
type input "1975512647"
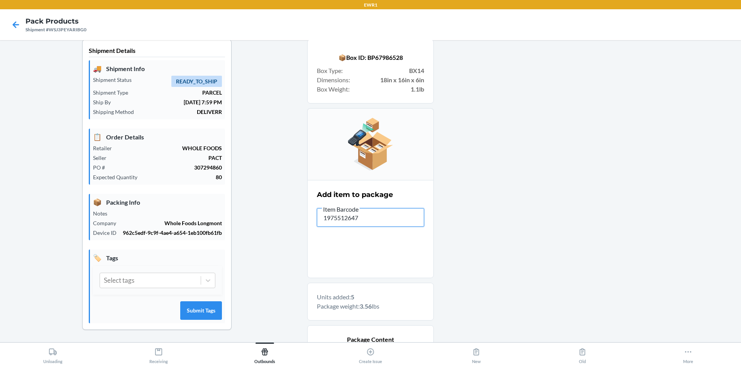
type input "19755126473"
type input "197551264408"
type input "1975512644"
type input "197551264"
type input "19755126498"
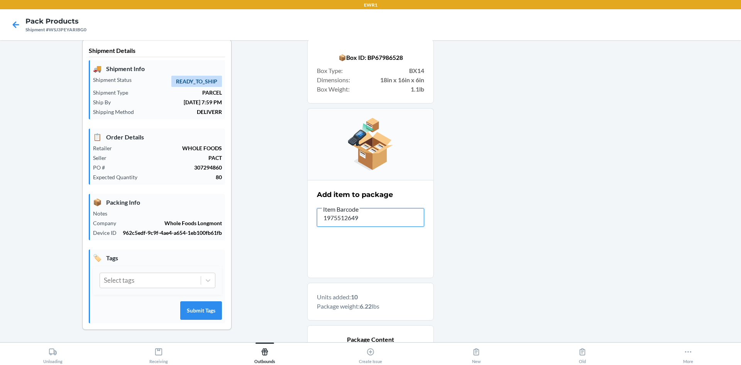
type input "19755126494"
type input "197551264965"
type input "19755126621"
type input "197551266"
type input "19755126495"
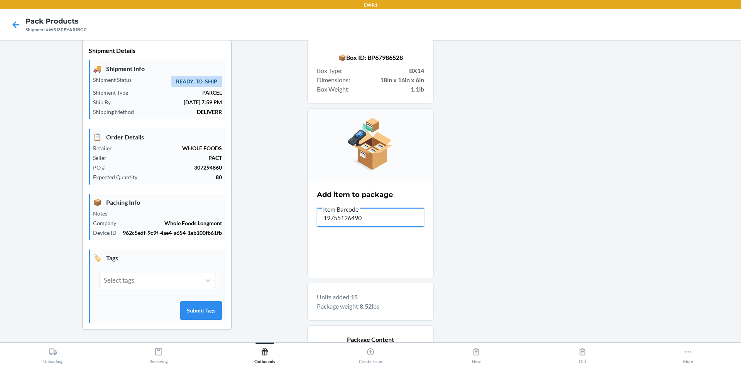
type input "197551264903"
type input "19755126490"
type input "1975512649"
click at [375, 216] on input "197551264903" at bounding box center [370, 217] width 107 height 19
type input "1"
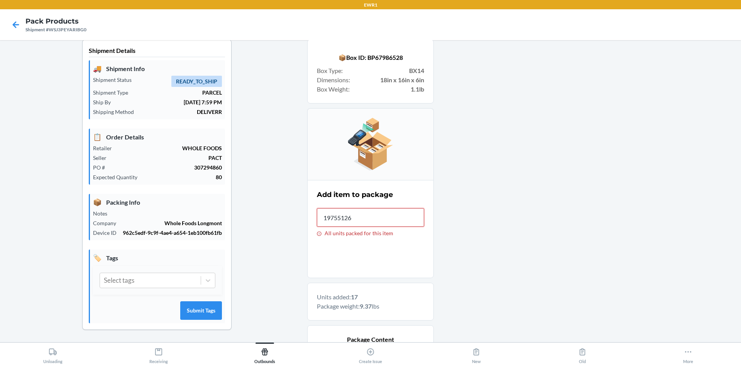
type input "197551264"
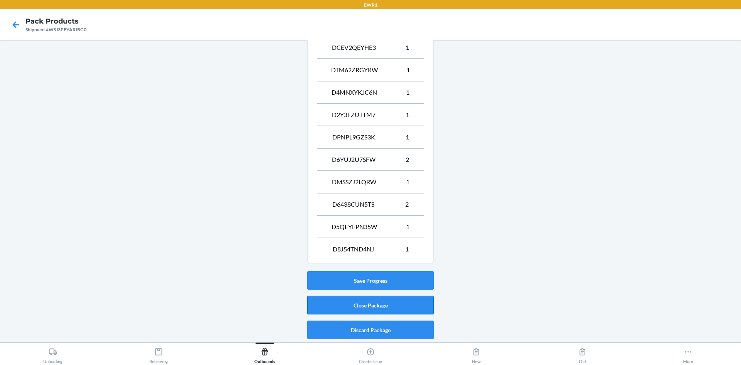
click at [397, 305] on button "Close Package" at bounding box center [370, 305] width 127 height 19
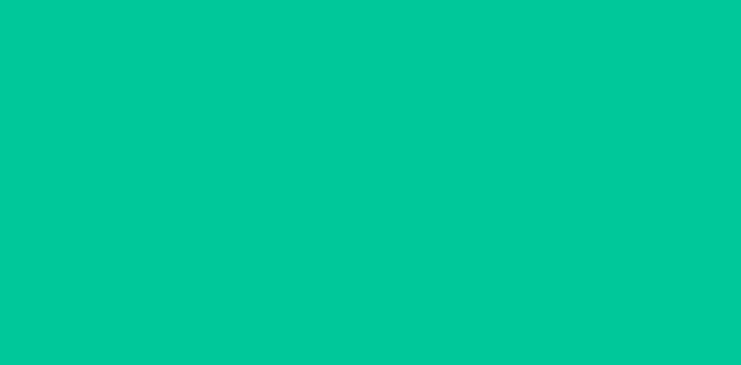
scroll to position [7, 0]
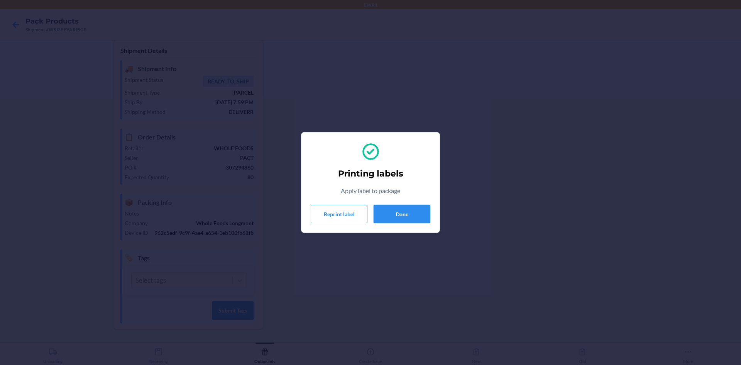
click at [420, 212] on button "Done" at bounding box center [402, 214] width 57 height 19
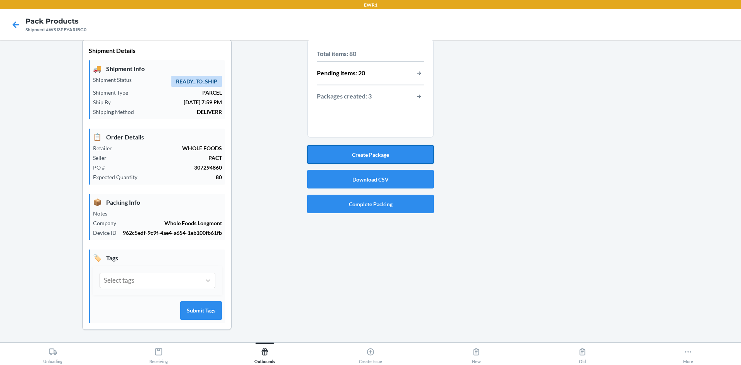
click at [349, 154] on button "Create Package" at bounding box center [370, 154] width 127 height 19
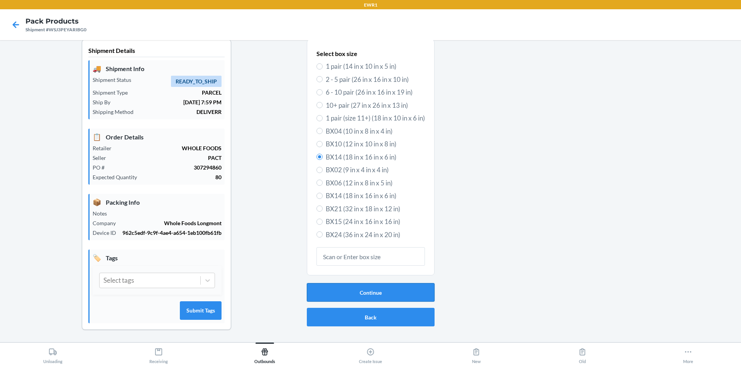
click at [413, 289] on button "Continue" at bounding box center [371, 292] width 128 height 19
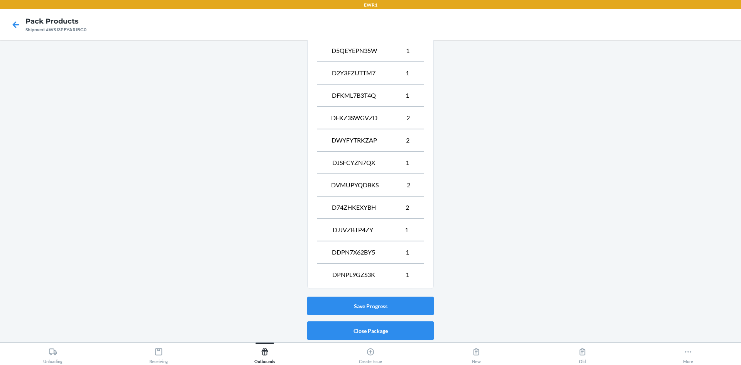
scroll to position [433, 0]
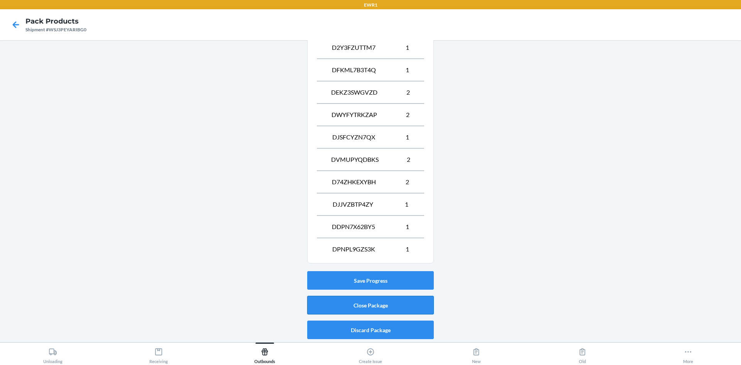
click at [409, 311] on button "Close Package" at bounding box center [370, 305] width 127 height 19
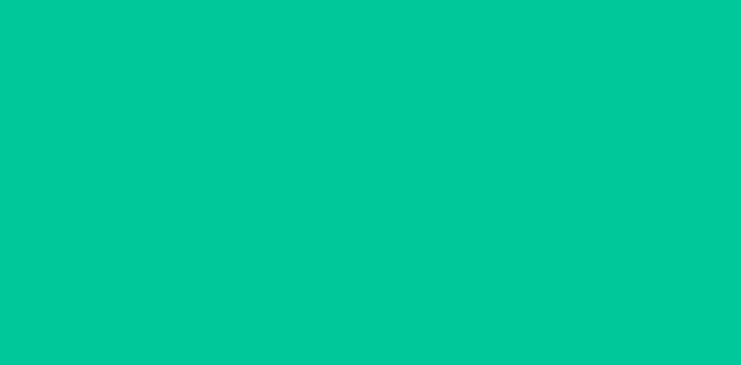
scroll to position [7, 0]
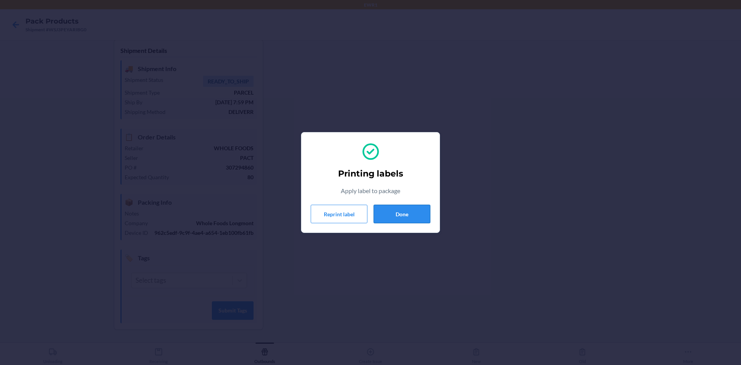
click at [406, 214] on button "Done" at bounding box center [402, 214] width 57 height 19
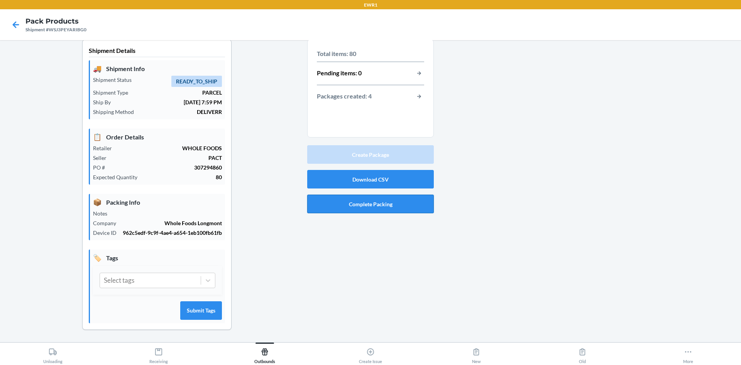
click at [391, 207] on button "Complete Packing" at bounding box center [370, 204] width 127 height 19
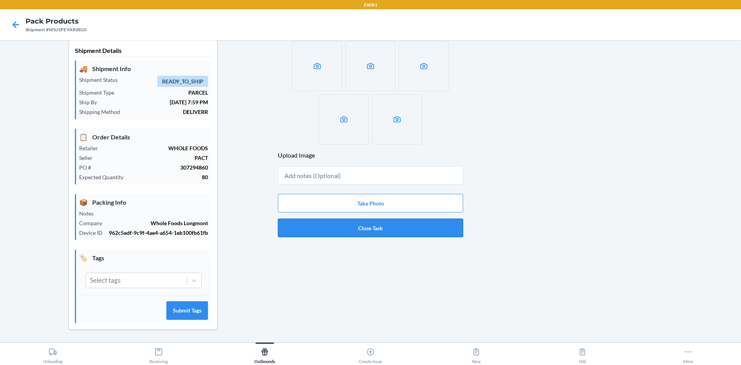
click at [390, 229] on button "Close Task" at bounding box center [370, 228] width 185 height 19
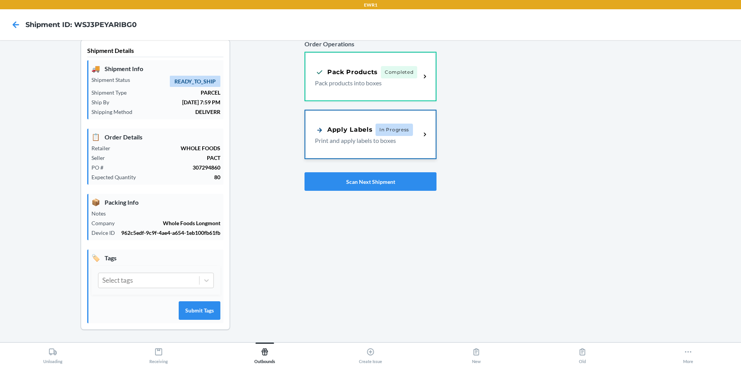
click at [341, 141] on p "Print and apply labels to boxes" at bounding box center [365, 140] width 100 height 9
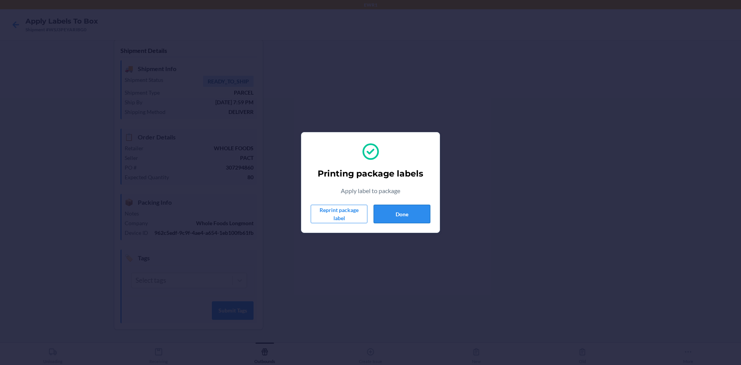
click at [410, 220] on button "Done" at bounding box center [402, 214] width 57 height 19
click at [414, 218] on button "Done" at bounding box center [402, 214] width 57 height 19
click at [406, 214] on button "Done" at bounding box center [402, 214] width 57 height 19
click at [404, 218] on button "Done" at bounding box center [402, 214] width 57 height 19
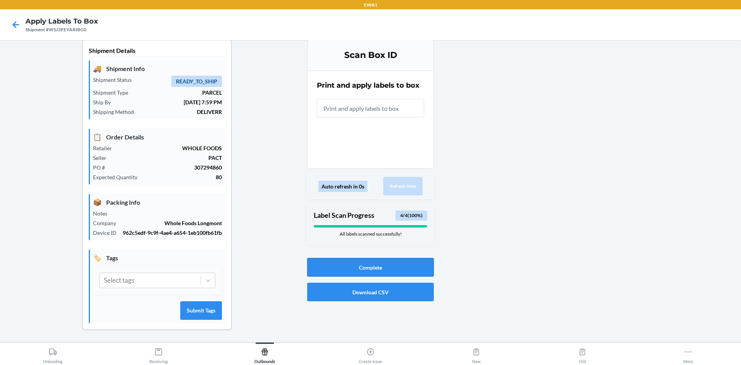
click at [405, 266] on button "Complete" at bounding box center [370, 267] width 127 height 19
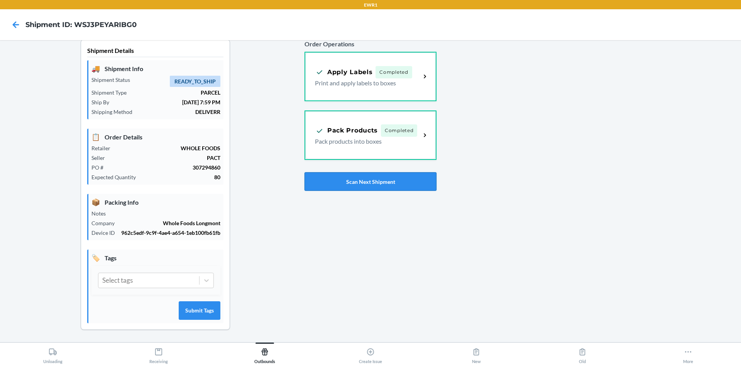
click at [380, 186] on button "Scan Next Shipment" at bounding box center [371, 181] width 132 height 19
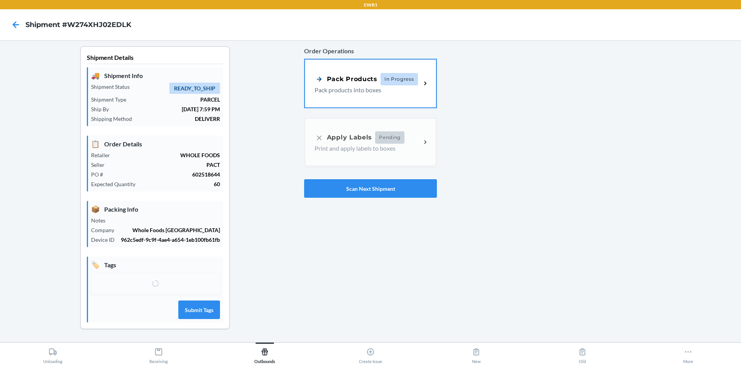
click at [336, 76] on div "Pack Products" at bounding box center [346, 79] width 63 height 10
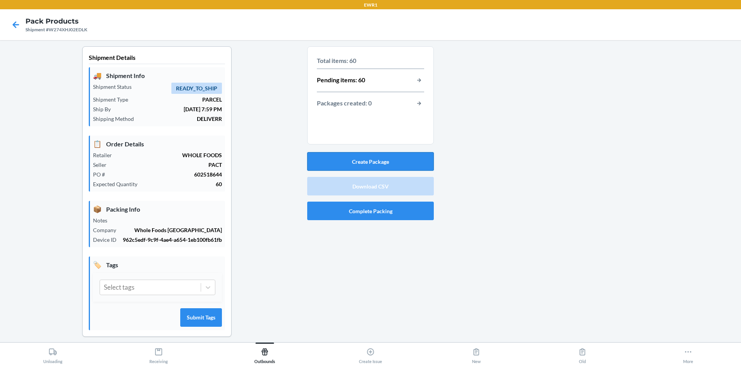
click at [391, 160] on button "Create Package" at bounding box center [370, 161] width 127 height 19
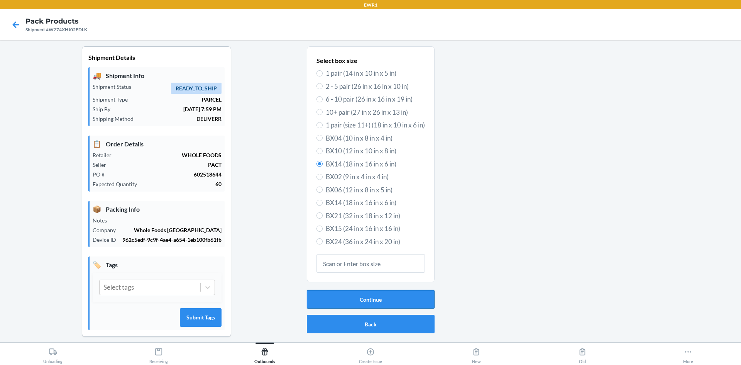
click at [368, 300] on button "Continue" at bounding box center [371, 299] width 128 height 19
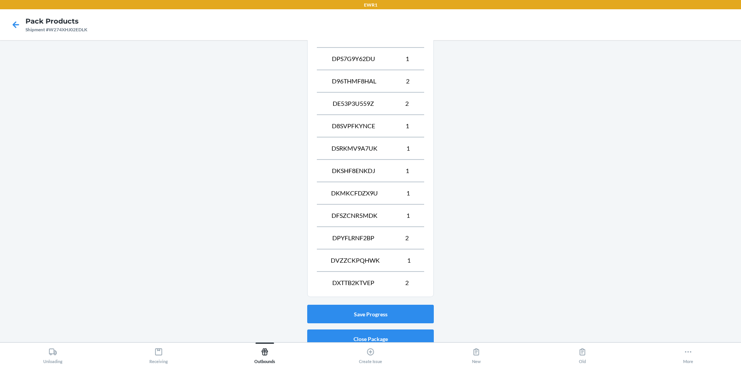
scroll to position [411, 0]
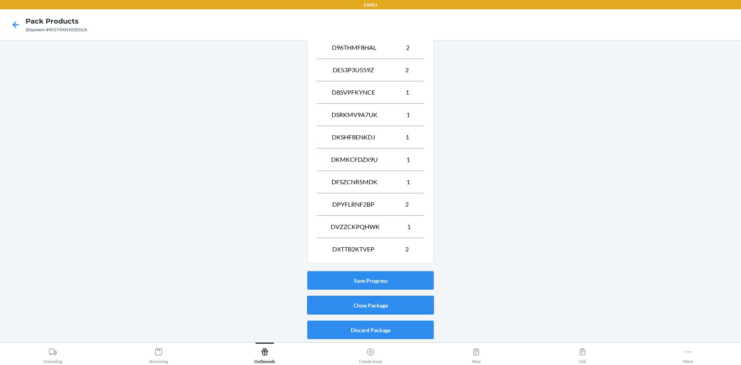
click at [419, 307] on button "Close Package" at bounding box center [370, 305] width 127 height 19
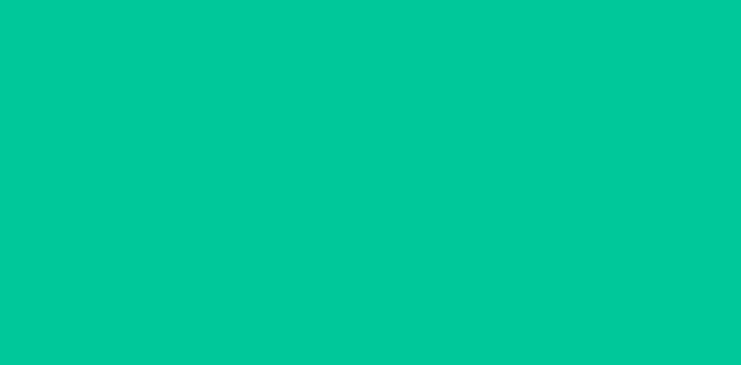
scroll to position [7, 0]
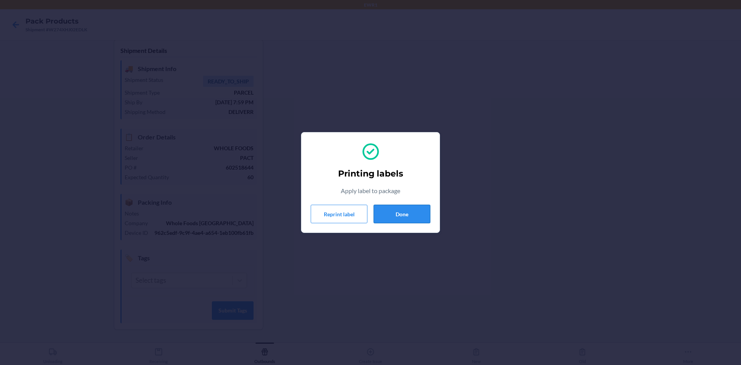
click at [413, 215] on button "Done" at bounding box center [402, 214] width 57 height 19
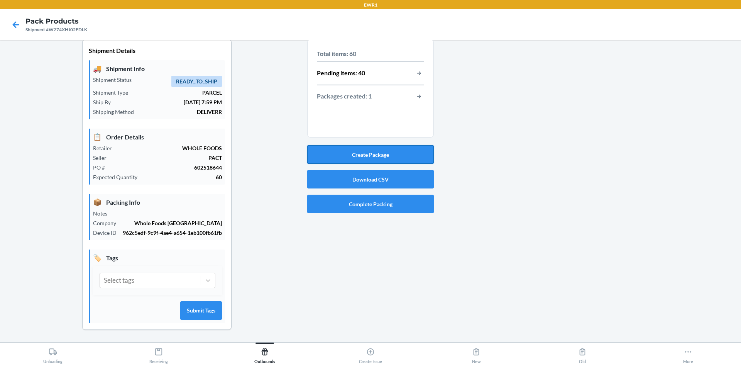
click at [373, 152] on button "Create Package" at bounding box center [370, 154] width 127 height 19
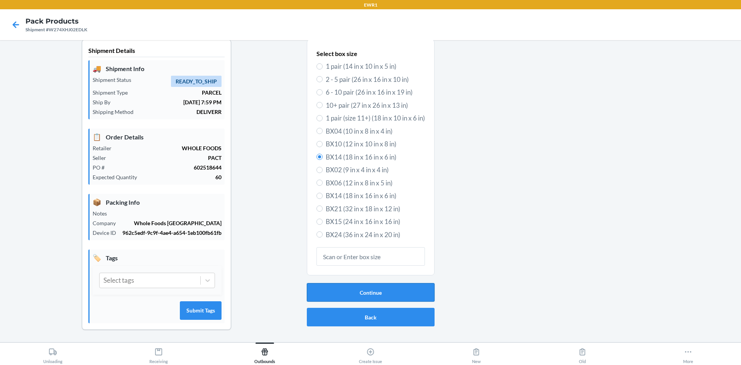
click at [346, 294] on button "Continue" at bounding box center [371, 292] width 128 height 19
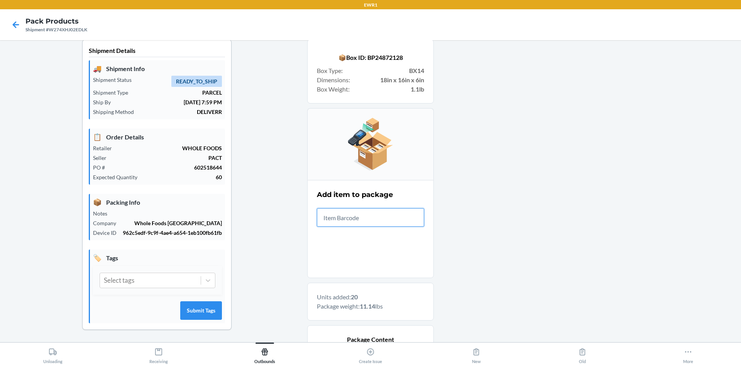
scroll to position [433, 0]
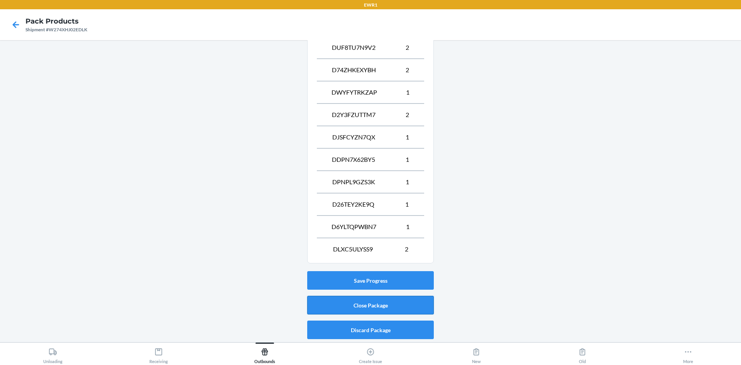
click at [405, 304] on button "Close Package" at bounding box center [370, 305] width 127 height 19
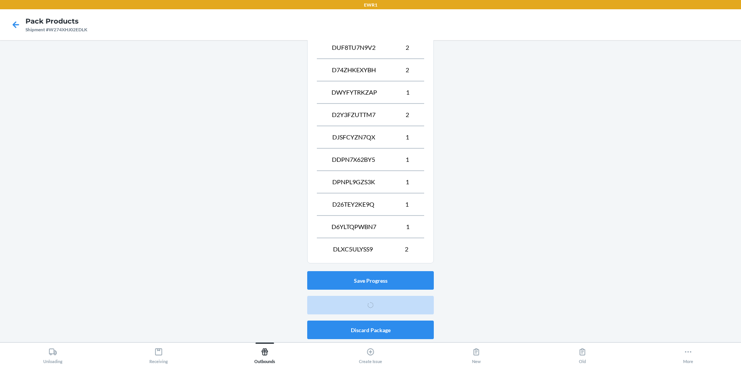
scroll to position [7, 0]
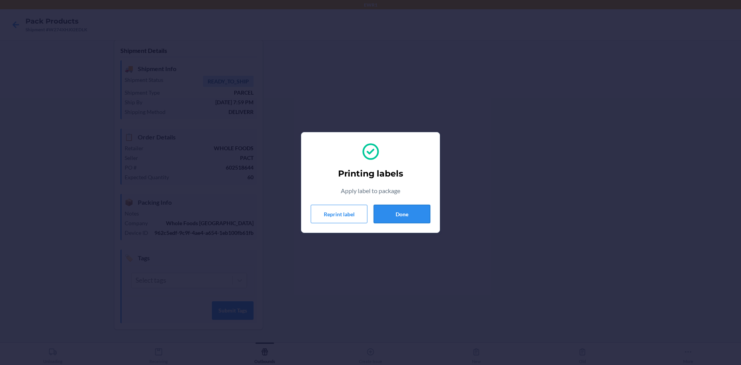
click at [397, 216] on button "Done" at bounding box center [402, 214] width 57 height 19
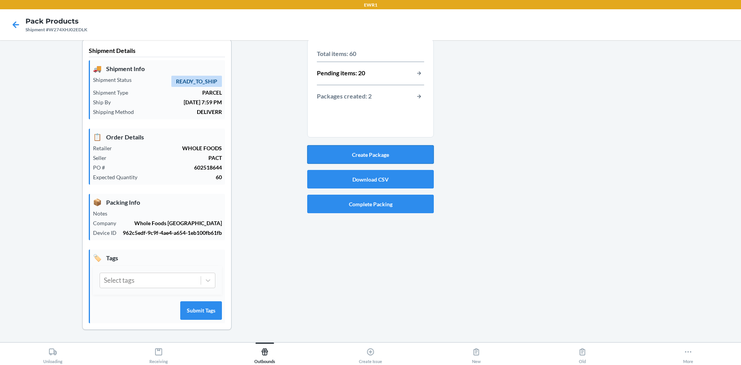
click at [383, 154] on button "Create Package" at bounding box center [370, 154] width 127 height 19
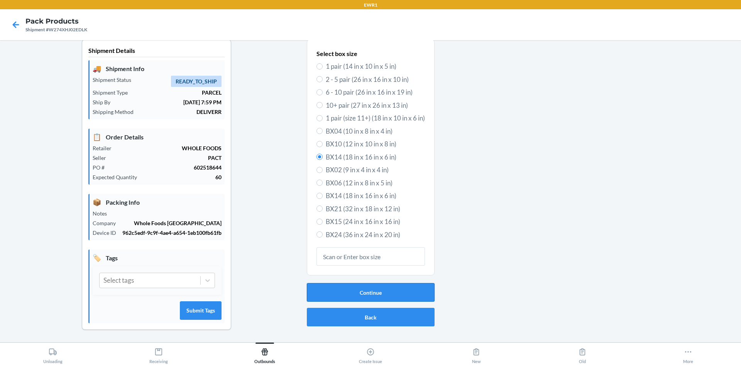
click at [406, 293] on button "Continue" at bounding box center [371, 292] width 128 height 19
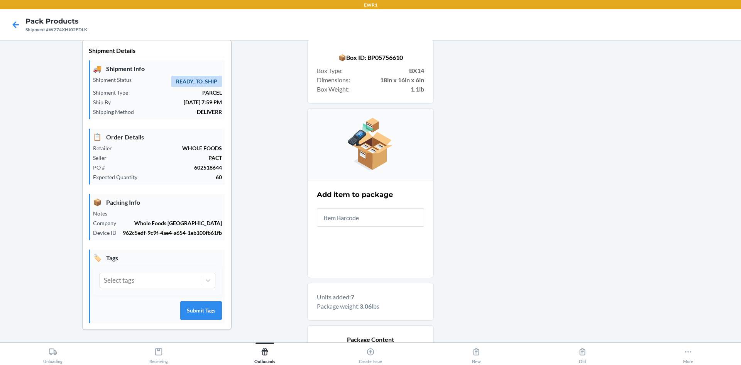
click at [475, 253] on div at bounding box center [584, 291] width 301 height 505
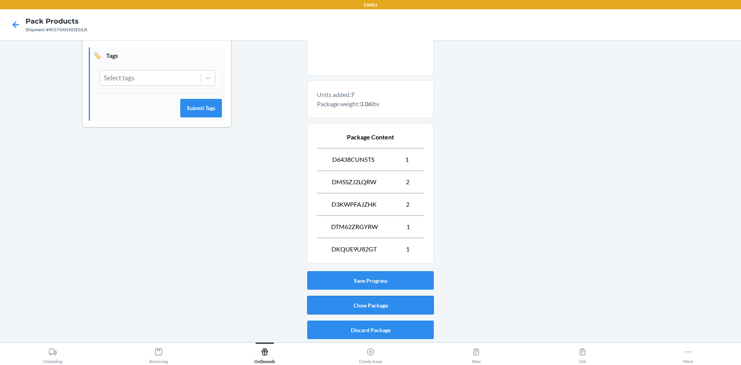
click at [416, 305] on button "Close Package" at bounding box center [370, 305] width 127 height 19
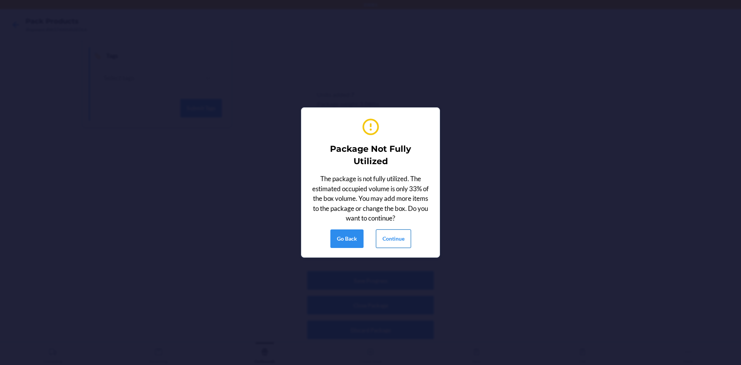
click at [397, 237] on button "Continue" at bounding box center [393, 238] width 35 height 19
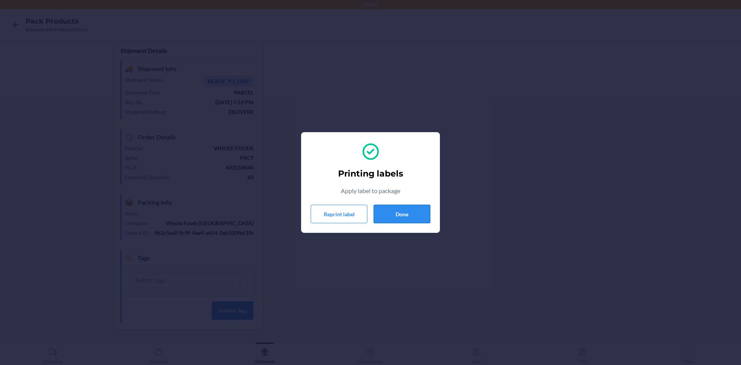
click at [412, 214] on button "Done" at bounding box center [402, 214] width 57 height 19
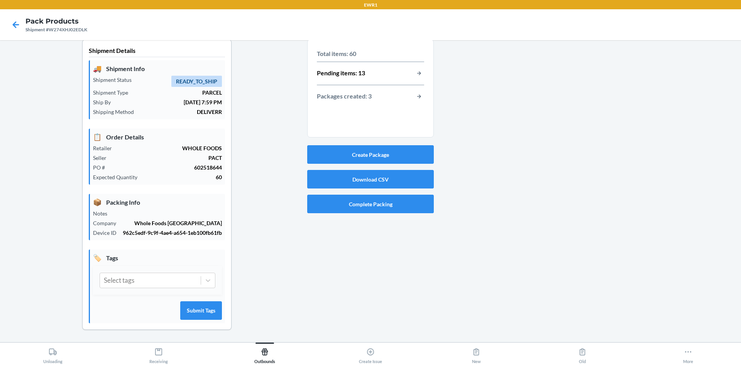
click at [393, 74] on div "Pending items: 13" at bounding box center [370, 73] width 107 height 10
click at [417, 73] on button "button-view-pending-items" at bounding box center [419, 73] width 10 height 10
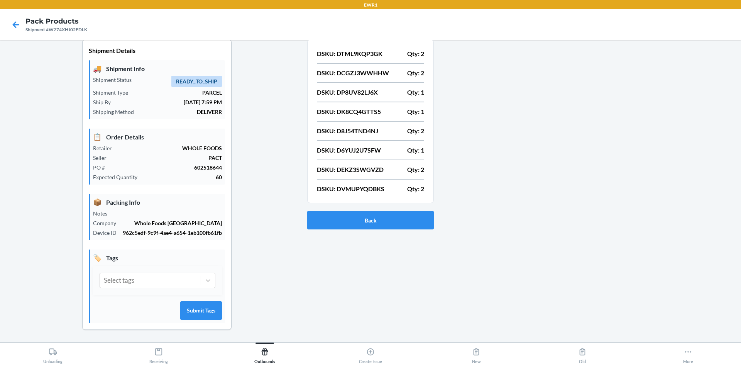
click at [541, 91] on div at bounding box center [584, 190] width 301 height 303
